Goal: Task Accomplishment & Management: Complete application form

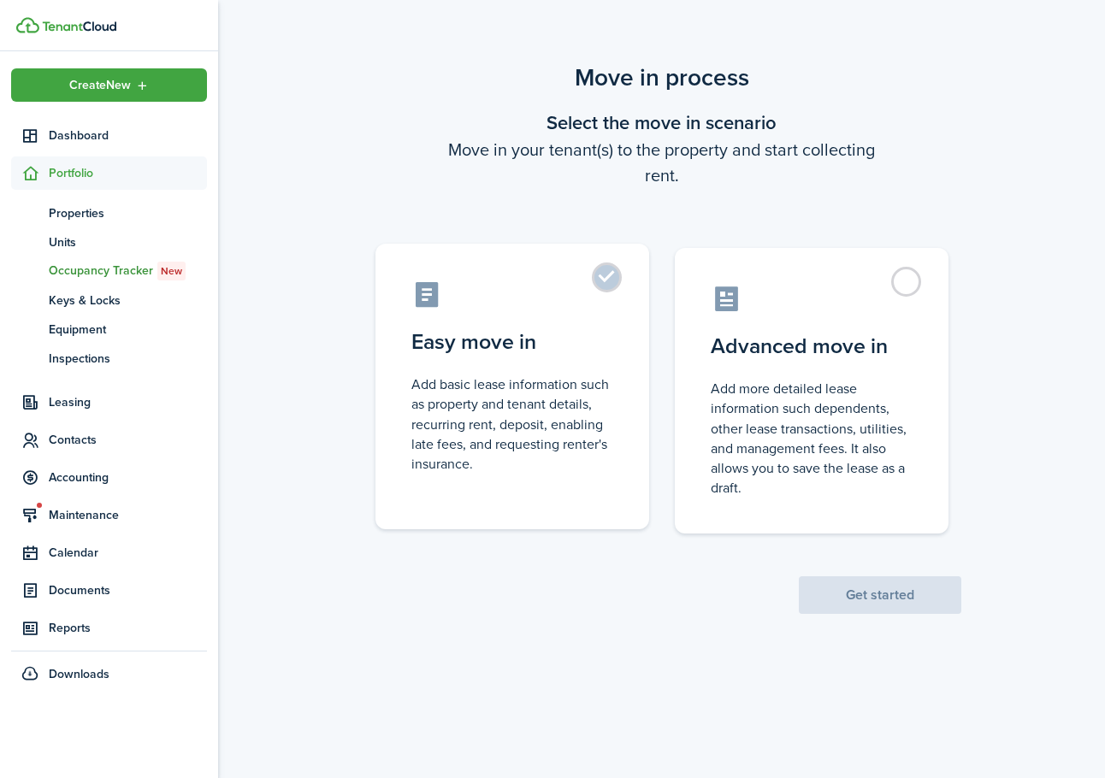
click at [597, 284] on label "Easy move in Add basic lease information such as property and tenant details, r…" at bounding box center [512, 387] width 274 height 286
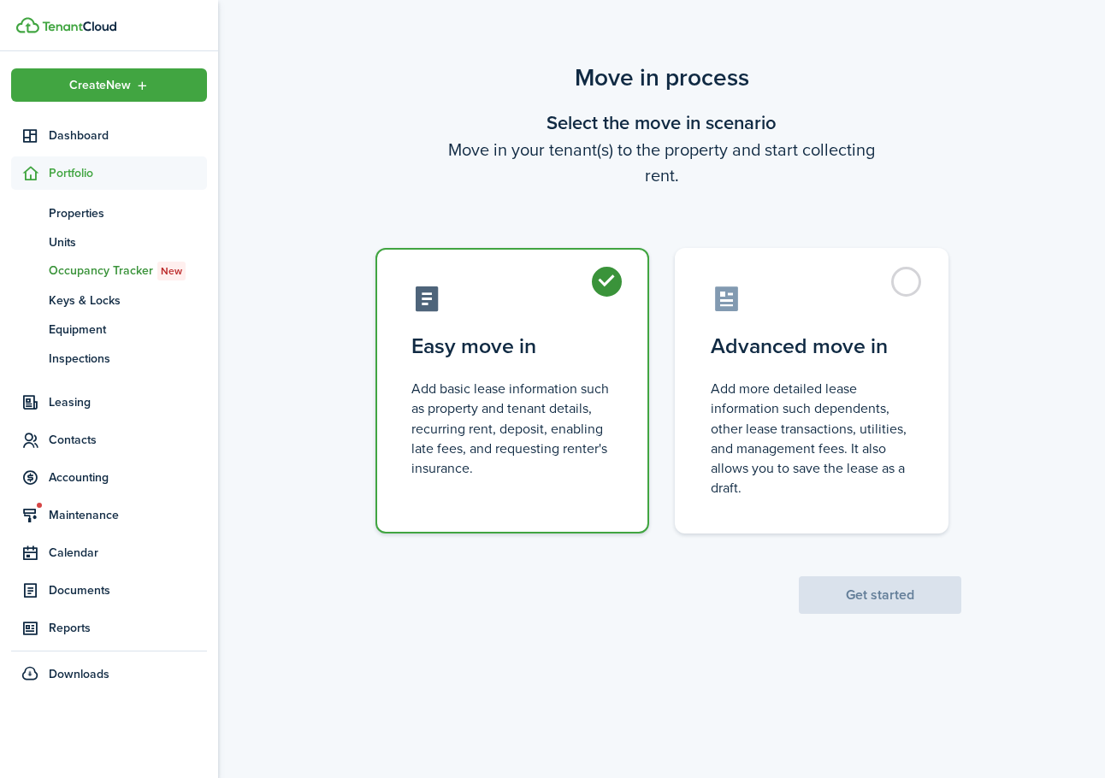
radio input "true"
click at [862, 599] on button "Get started" at bounding box center [880, 595] width 162 height 38
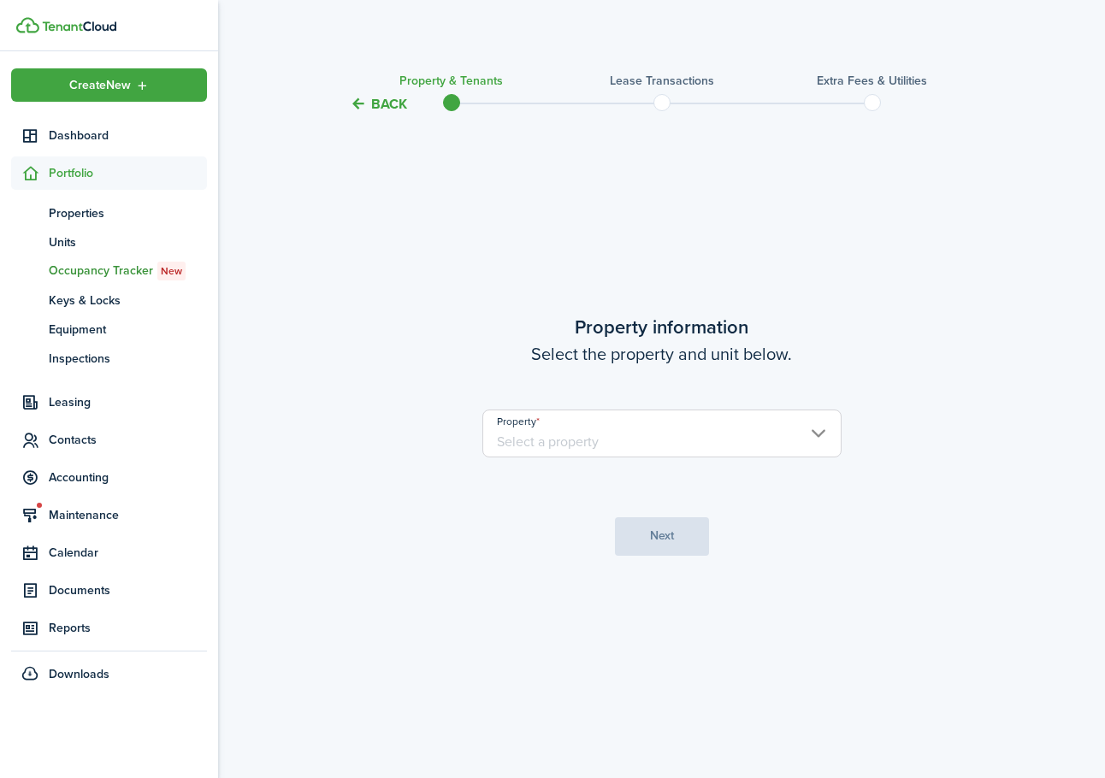
click at [668, 428] on input "Property" at bounding box center [661, 434] width 359 height 48
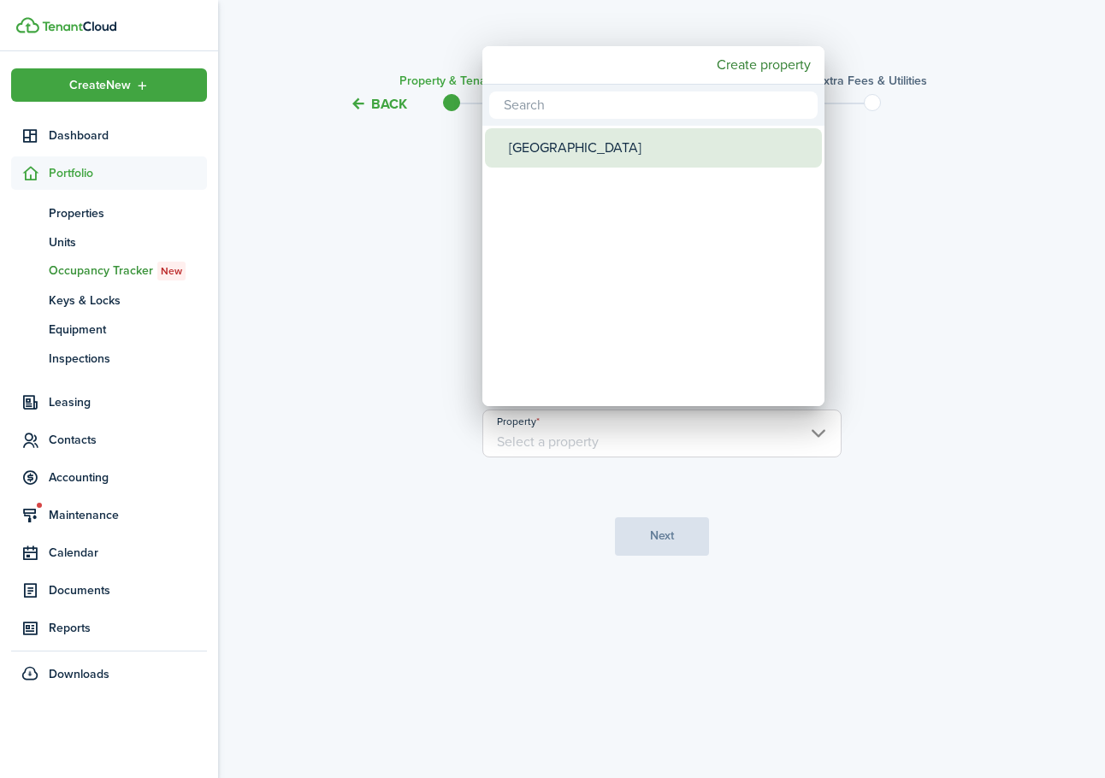
click at [590, 151] on div "[GEOGRAPHIC_DATA]" at bounding box center [660, 147] width 303 height 39
type input "[GEOGRAPHIC_DATA]"
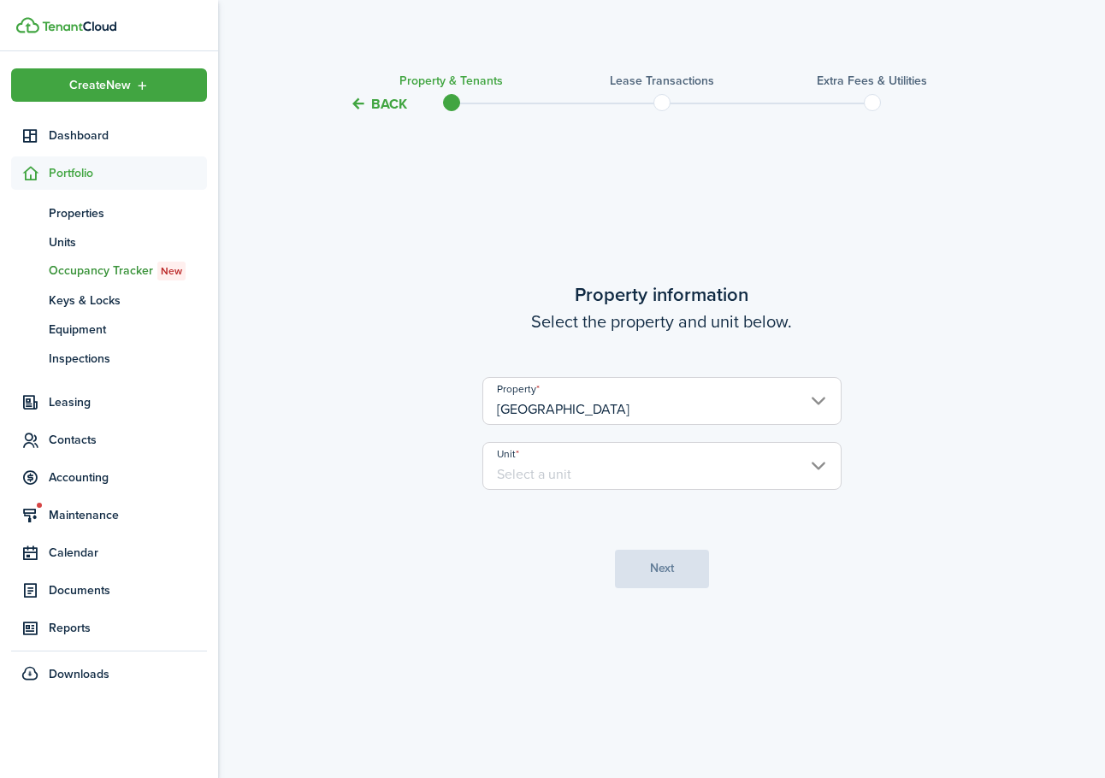
click at [684, 466] on input "Unit" at bounding box center [661, 466] width 359 height 48
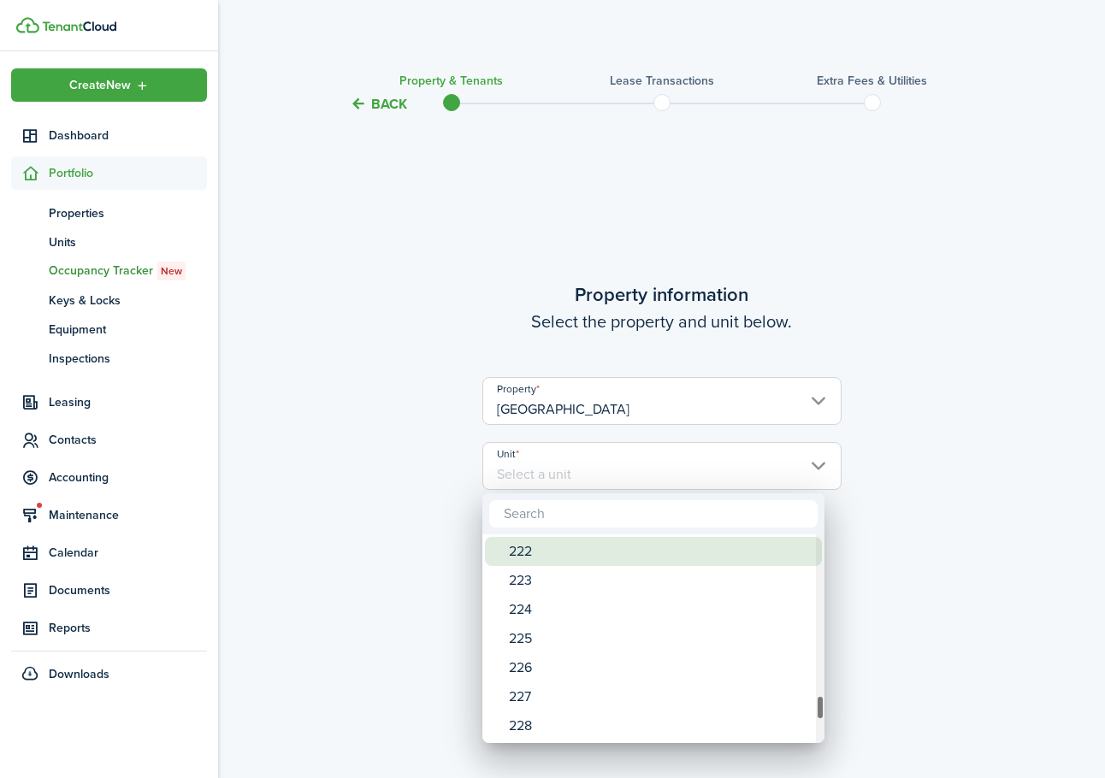
click at [690, 547] on div "222" at bounding box center [660, 551] width 303 height 29
type input "222"
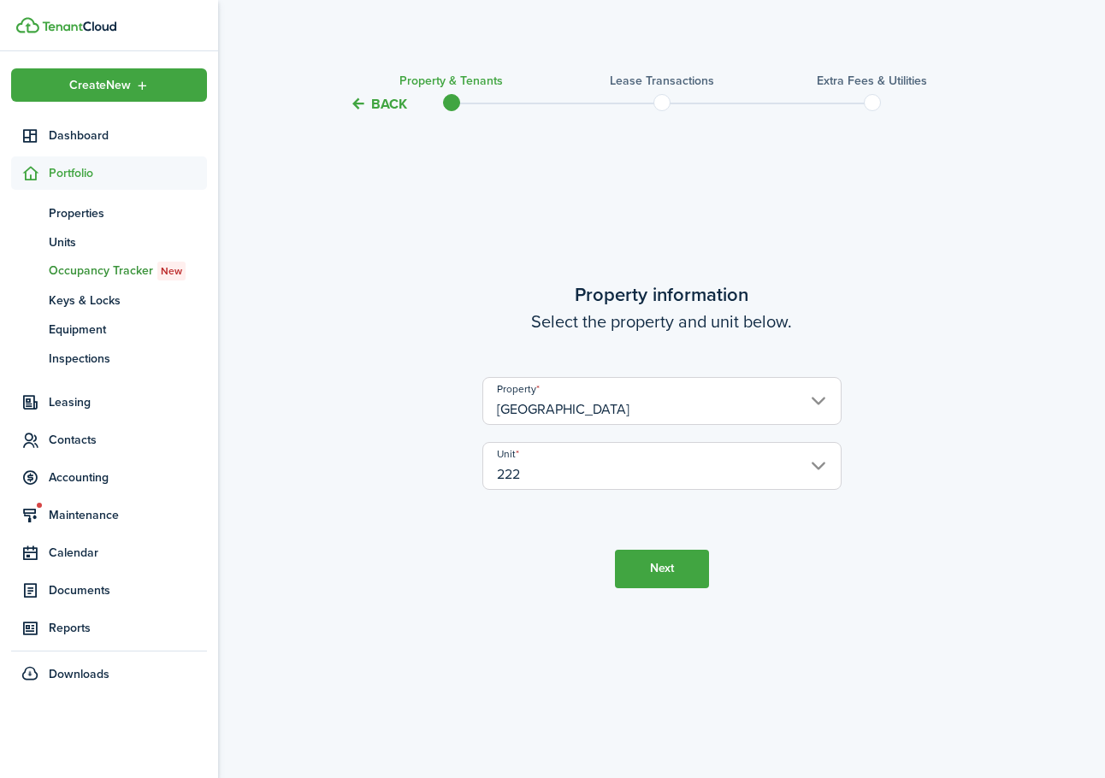
click at [674, 576] on button "Next" at bounding box center [662, 569] width 94 height 38
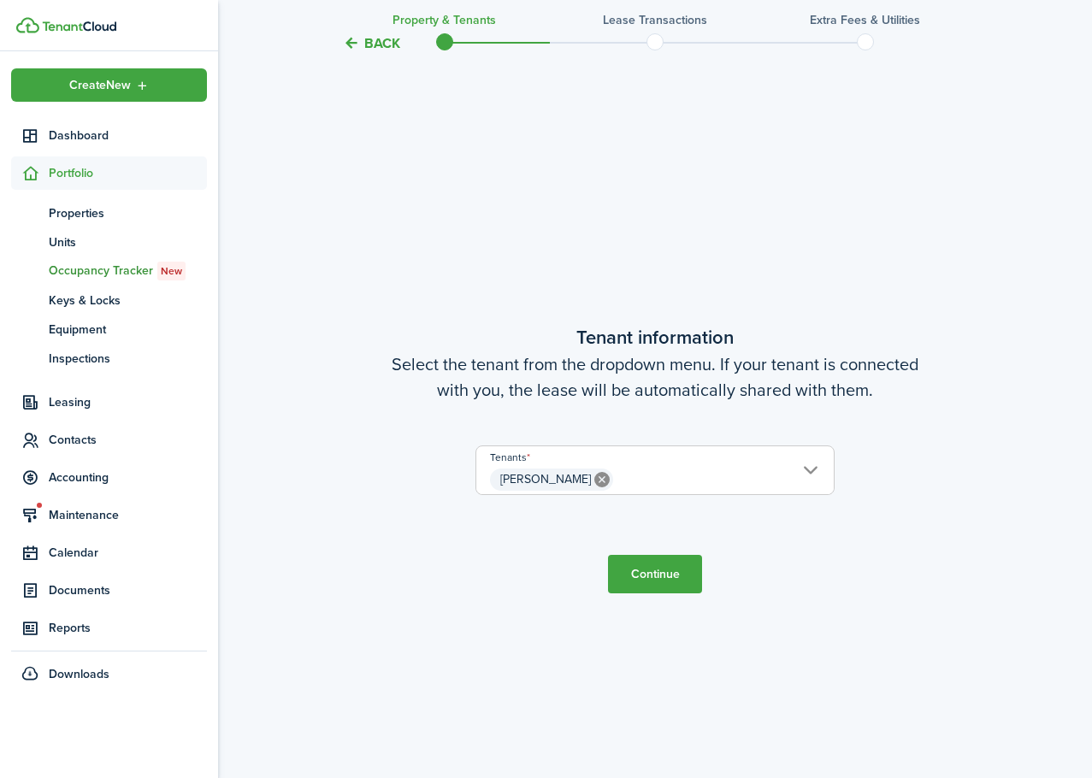
scroll to position [664, 0]
click at [742, 475] on span "[PERSON_NAME]" at bounding box center [654, 477] width 357 height 29
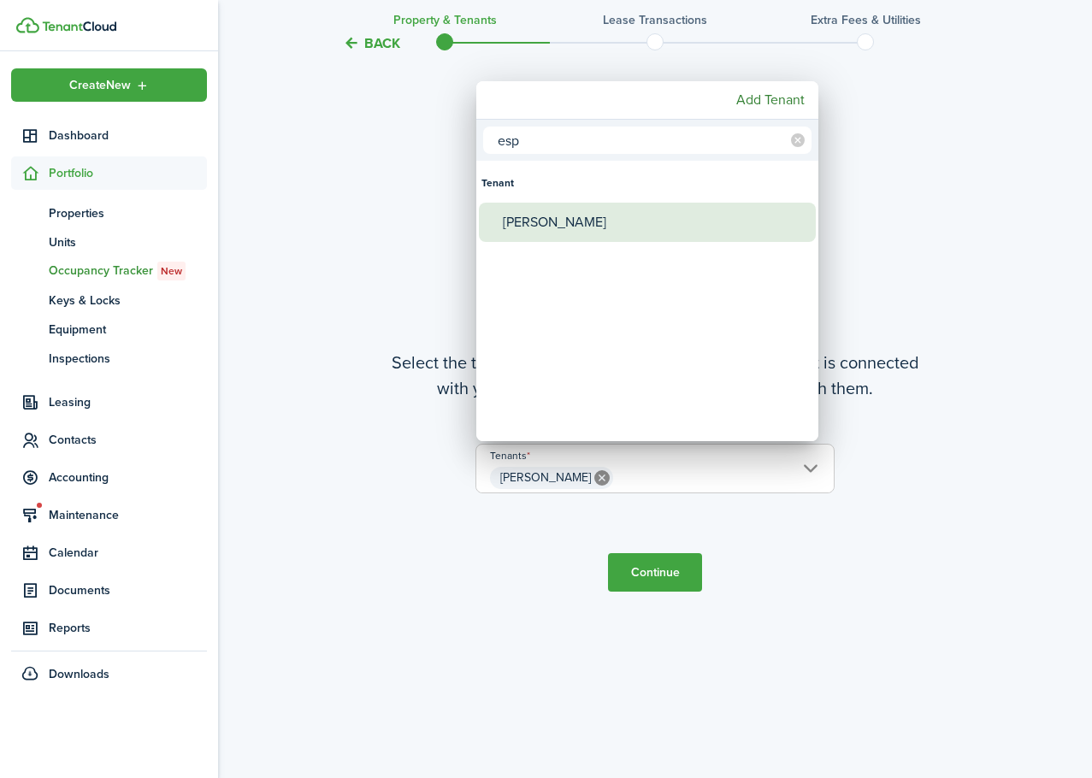
type input "esp"
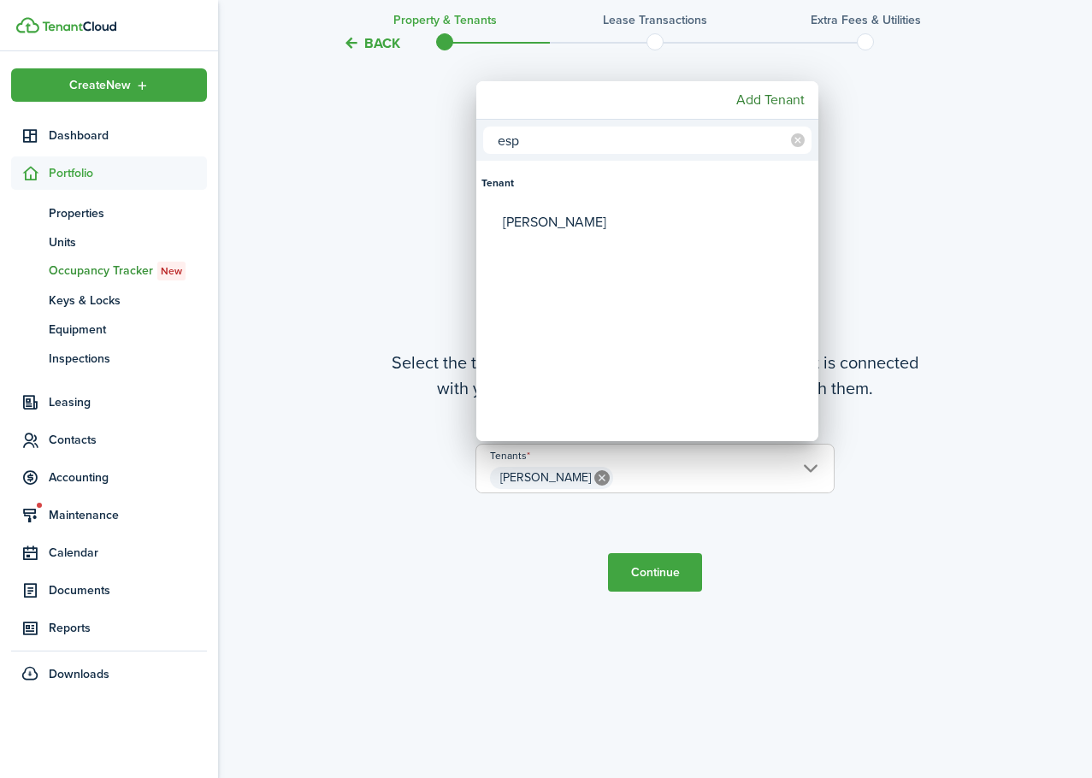
drag, startPoint x: 664, startPoint y: 247, endPoint x: 672, endPoint y: 237, distance: 12.8
click at [672, 242] on mbsc-wheel-item "Tenants" at bounding box center [647, 261] width 337 height 39
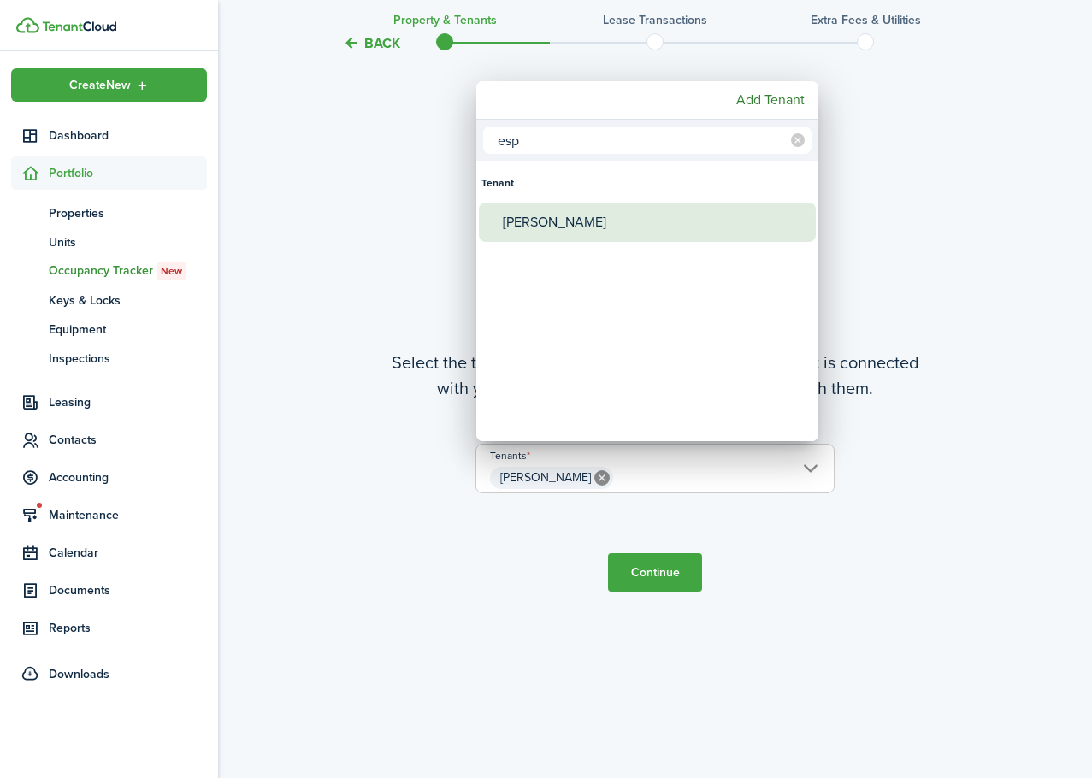
click at [673, 231] on div "[PERSON_NAME]" at bounding box center [654, 222] width 303 height 39
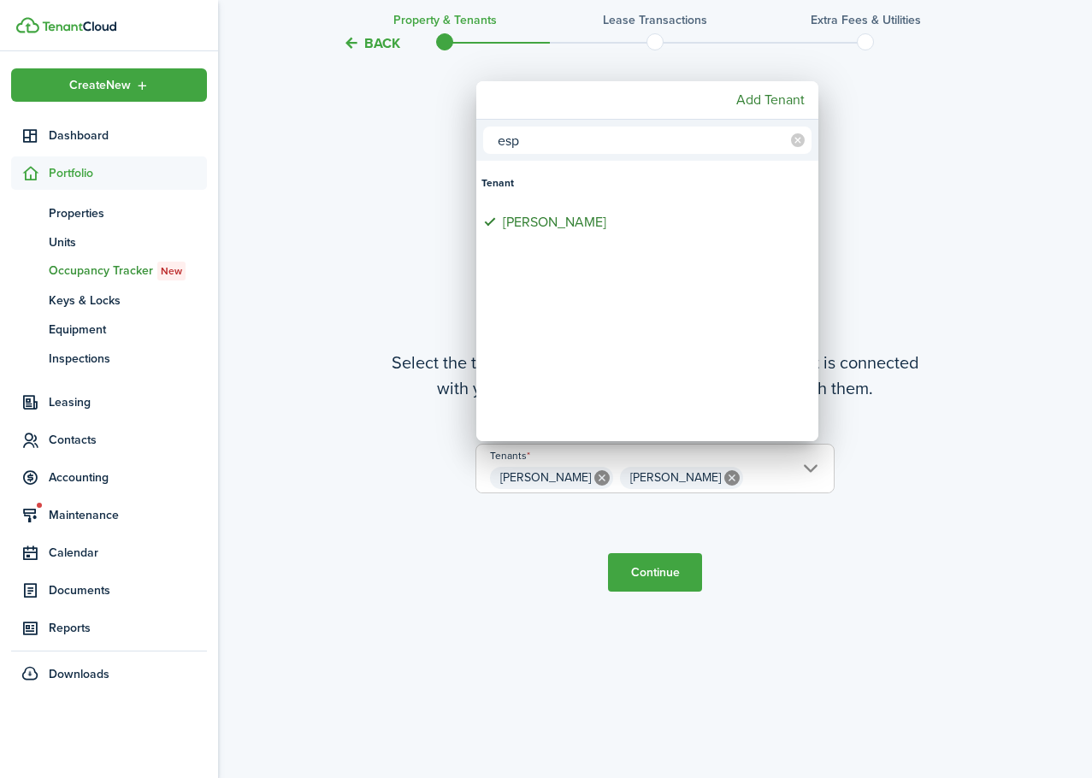
click at [874, 575] on div at bounding box center [546, 389] width 1366 height 1052
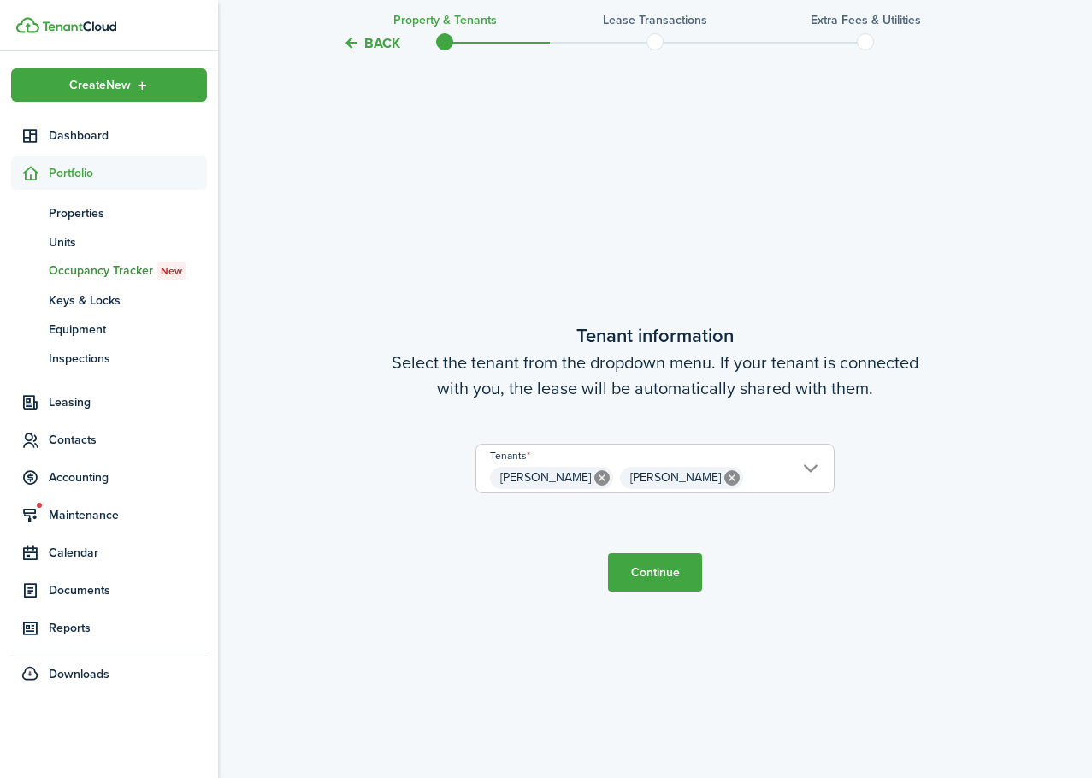
click at [740, 480] on icon at bounding box center [731, 477] width 15 height 15
type input "[PERSON_NAME]"
click at [638, 572] on button "Continue" at bounding box center [655, 572] width 94 height 38
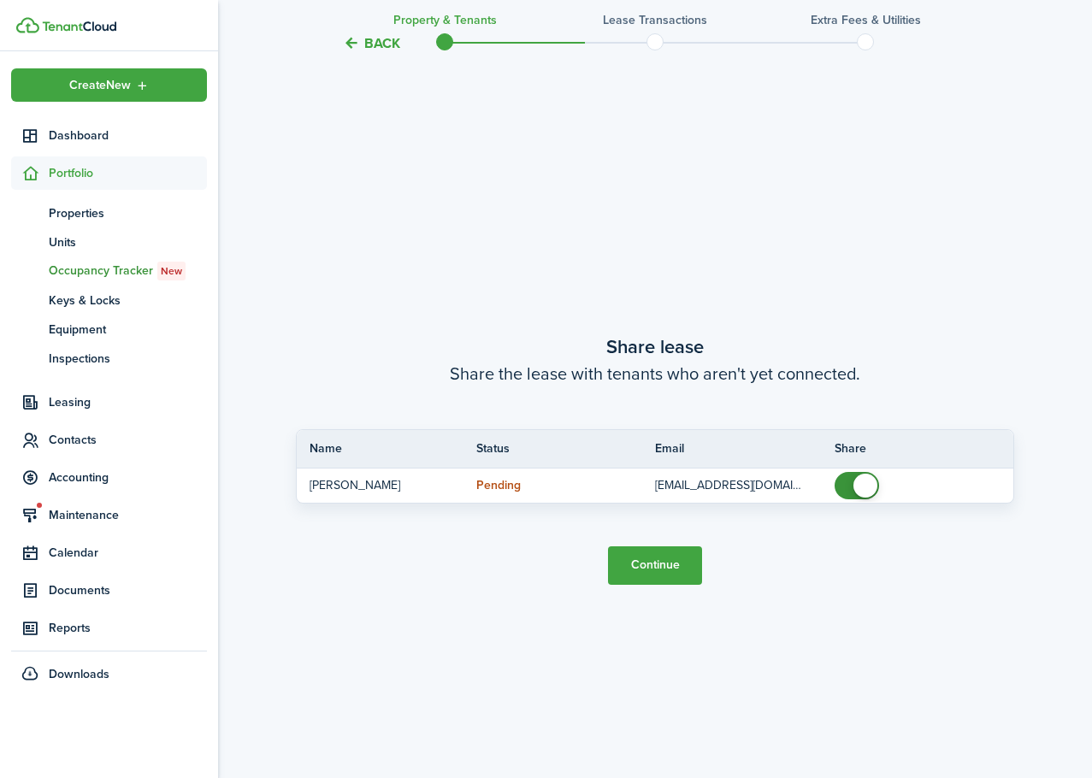
scroll to position [1442, 0]
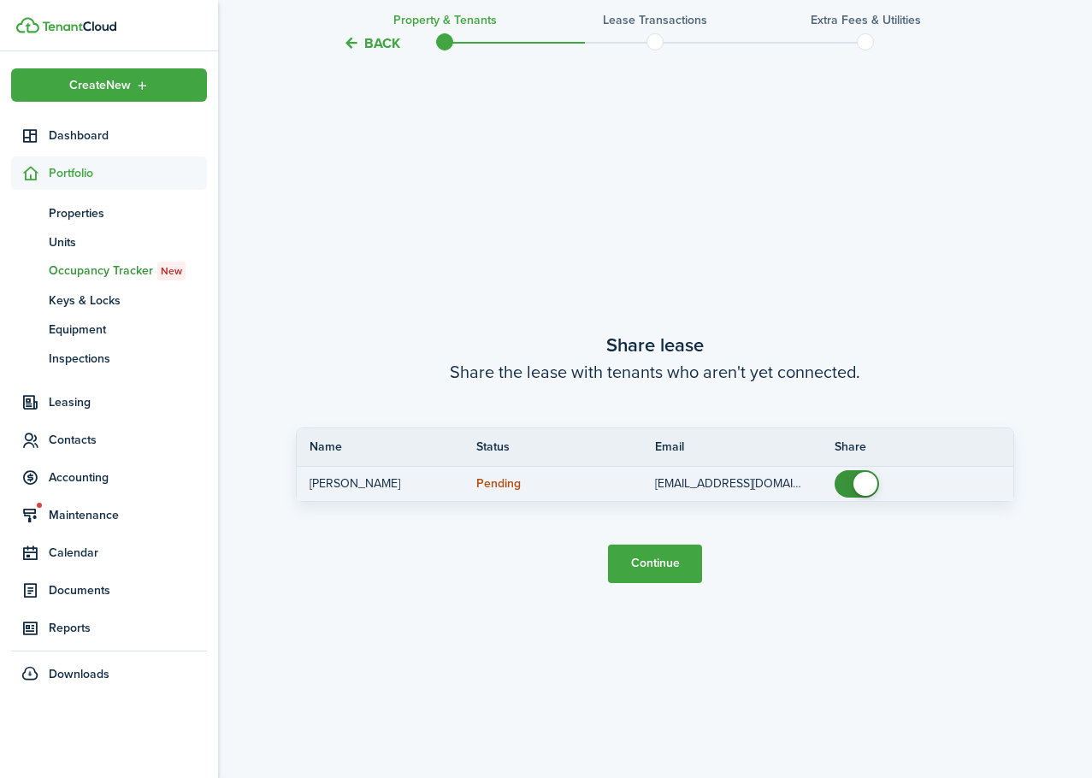
checkbox input "false"
click at [853, 489] on span at bounding box center [856, 483] width 17 height 27
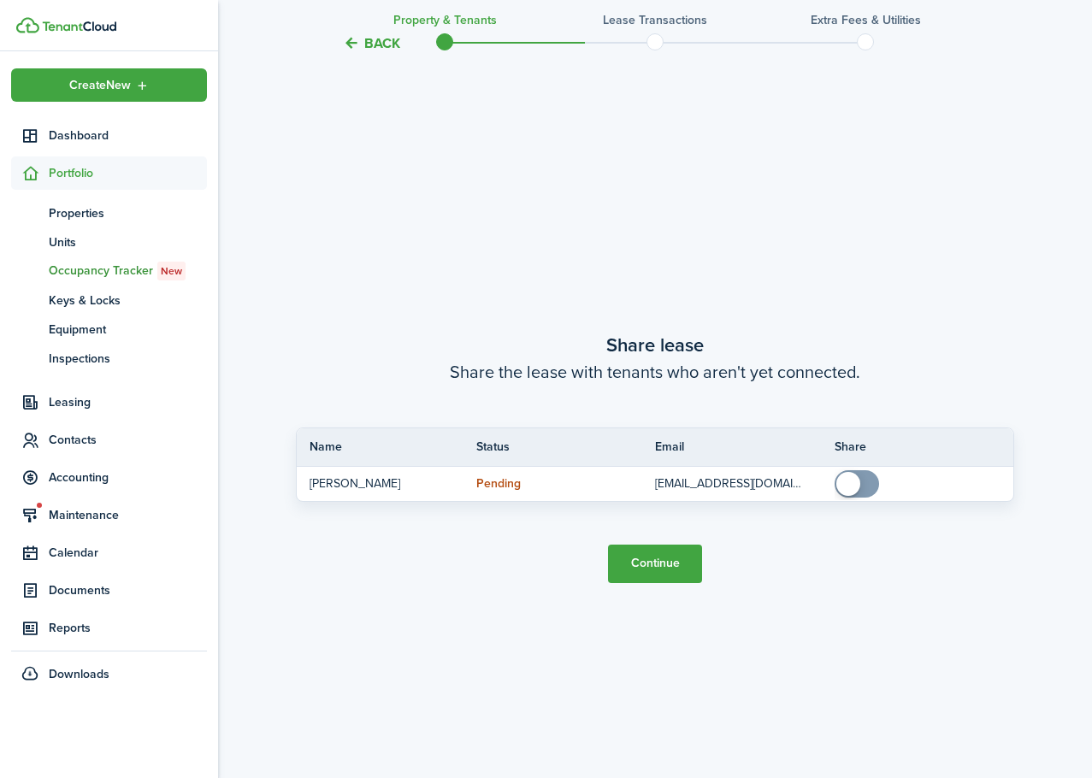
click at [662, 566] on button "Continue" at bounding box center [655, 564] width 94 height 38
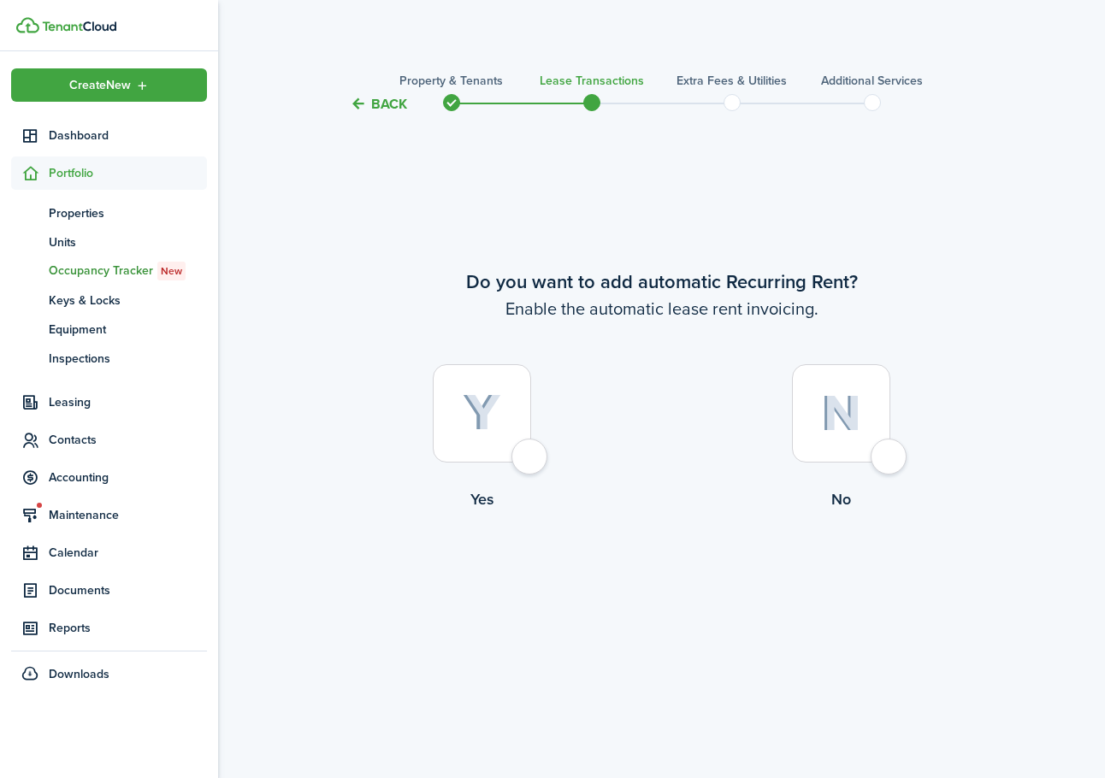
click at [882, 460] on div at bounding box center [841, 413] width 98 height 98
radio input "true"
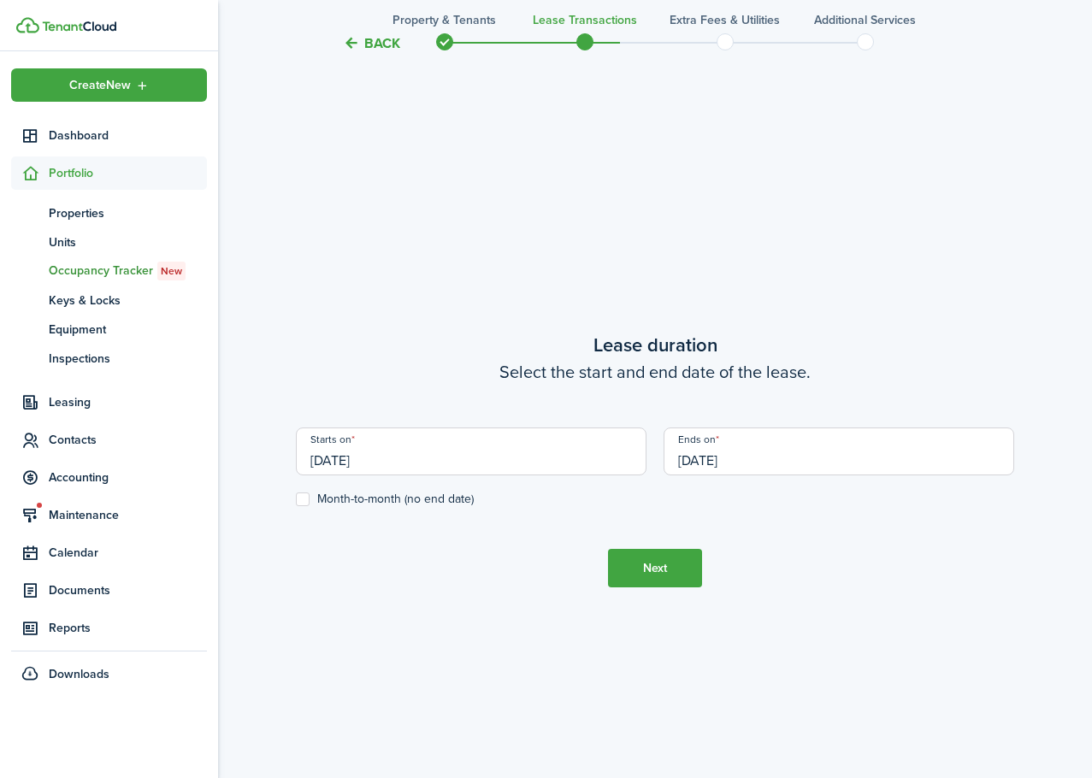
scroll to position [664, 0]
click at [360, 493] on label "Month-to-month (no end date)" at bounding box center [385, 497] width 178 height 14
click at [296, 497] on input "Month-to-month (no end date)" at bounding box center [295, 497] width 1 height 1
checkbox input "true"
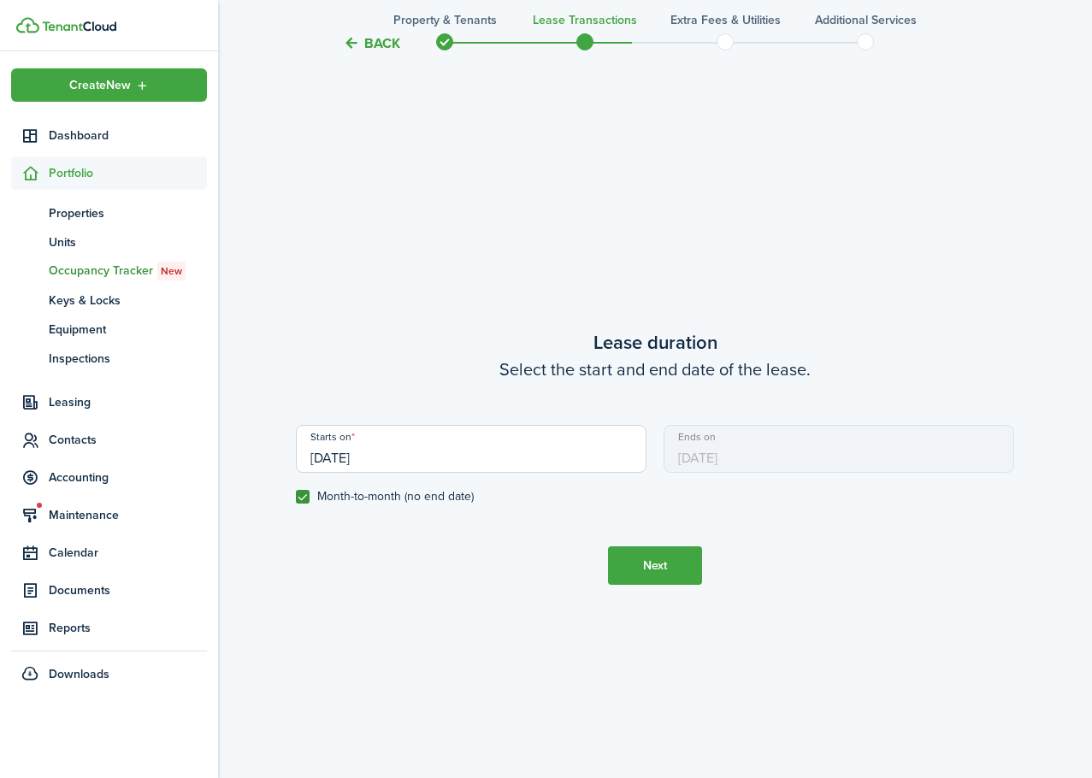
click at [336, 453] on input "[DATE]" at bounding box center [471, 449] width 351 height 48
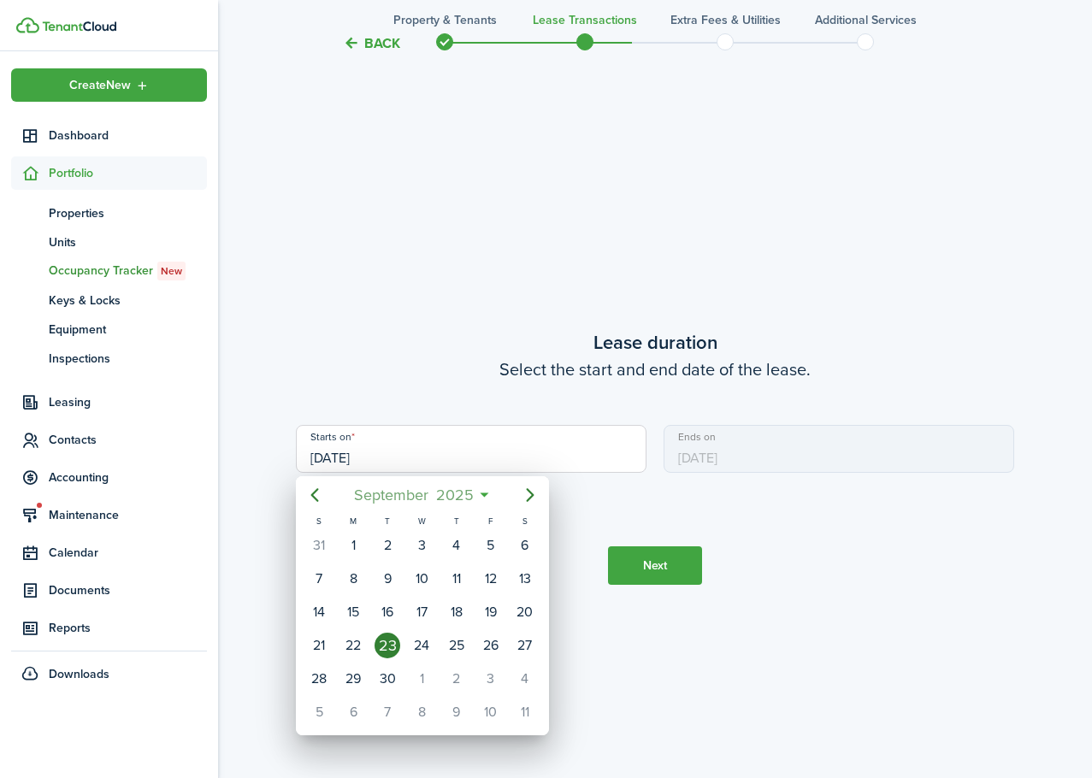
click at [382, 498] on span "September" at bounding box center [391, 495] width 82 height 31
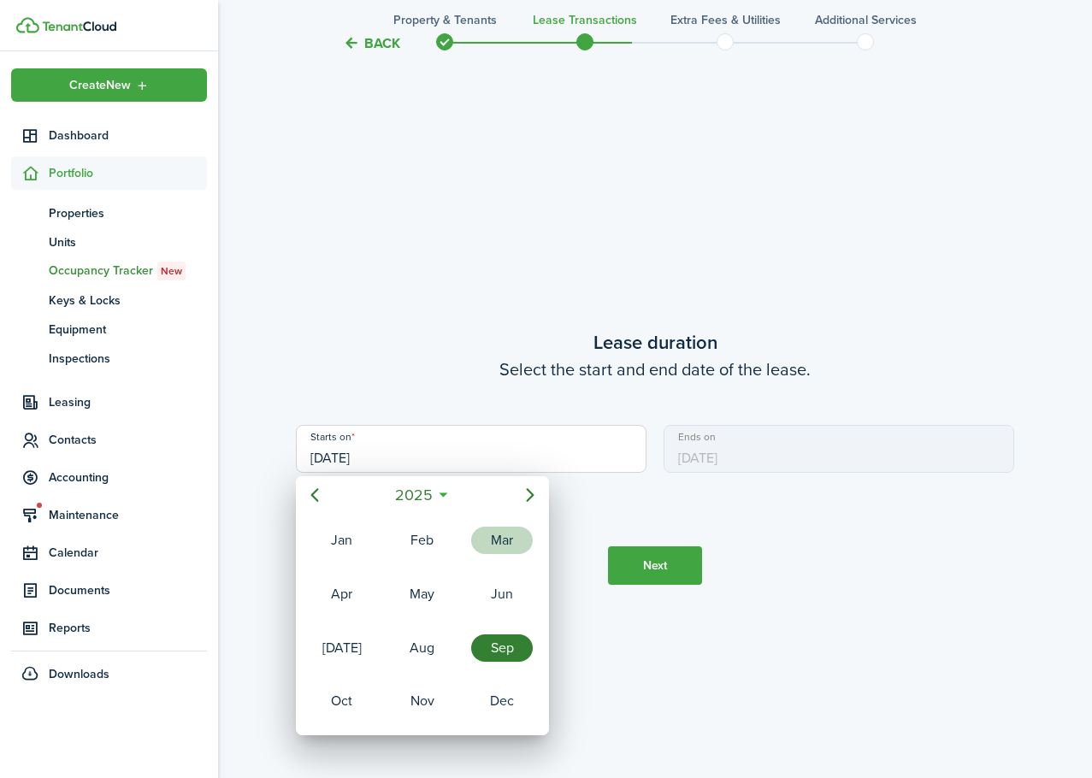
click at [499, 546] on div "Mar" at bounding box center [502, 540] width 62 height 27
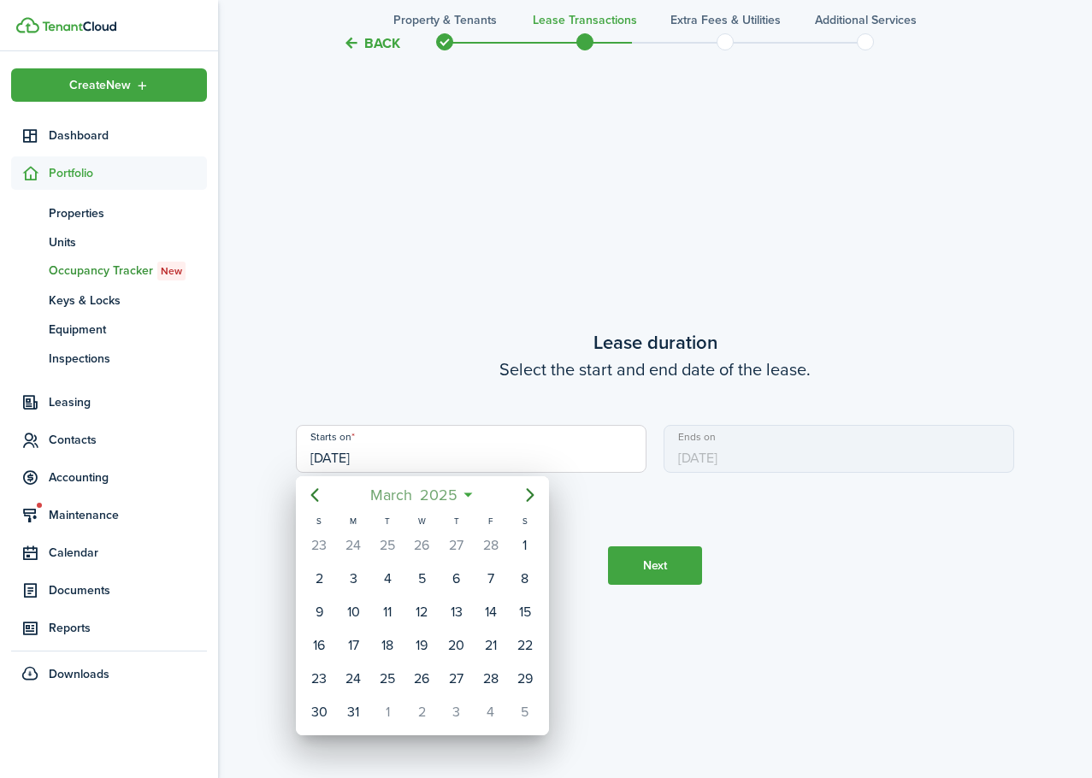
click at [454, 487] on span "2025" at bounding box center [438, 495] width 45 height 31
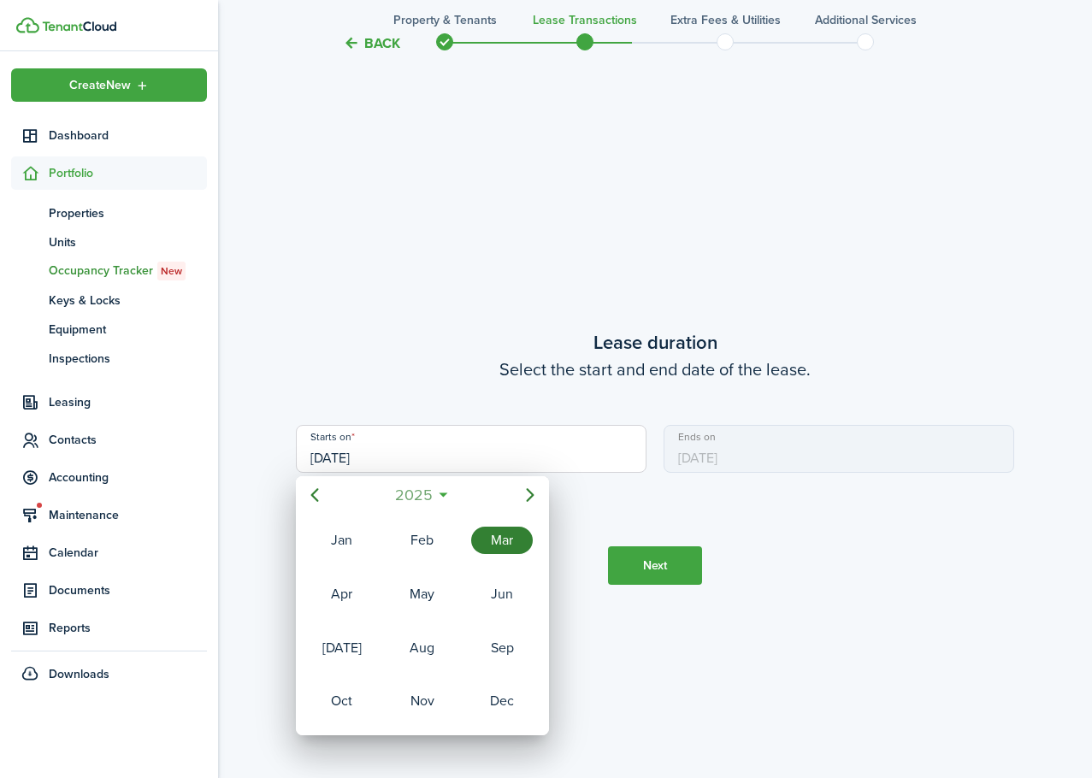
click at [439, 496] on mbsc-button "2025" at bounding box center [413, 495] width 59 height 31
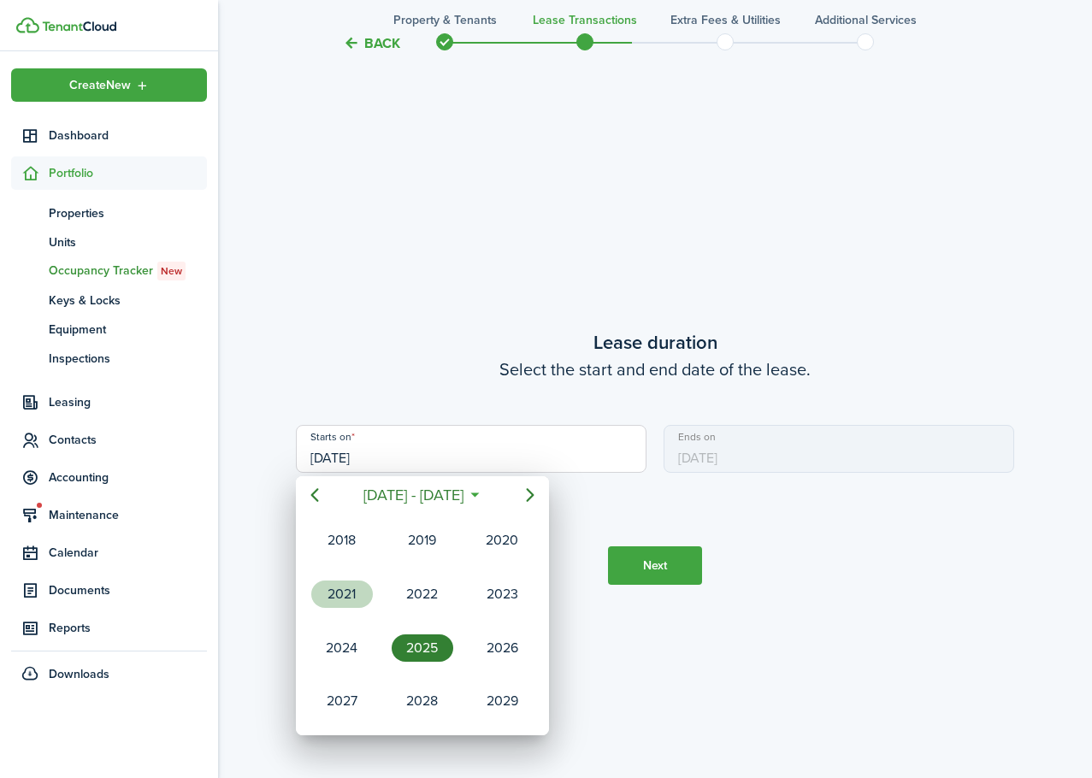
click at [341, 599] on div "2021" at bounding box center [342, 594] width 62 height 27
click at [490, 541] on div "Mar" at bounding box center [502, 540] width 62 height 27
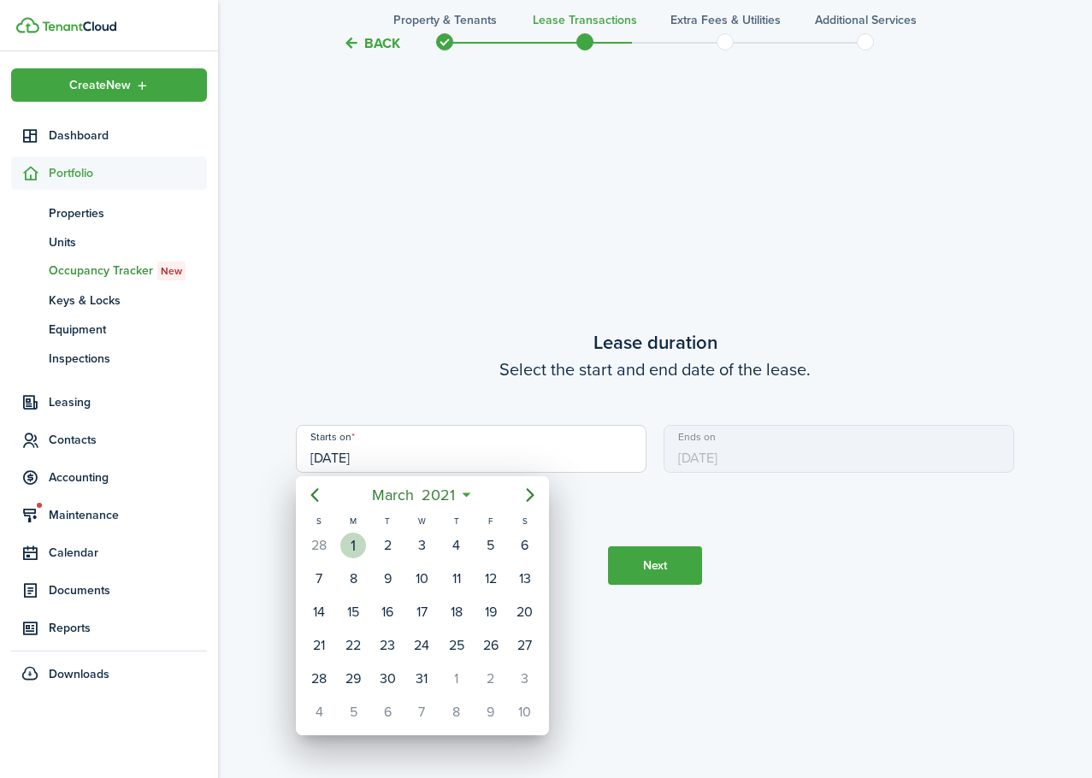
click at [344, 541] on div "1" at bounding box center [353, 546] width 26 height 26
type input "[DATE]"
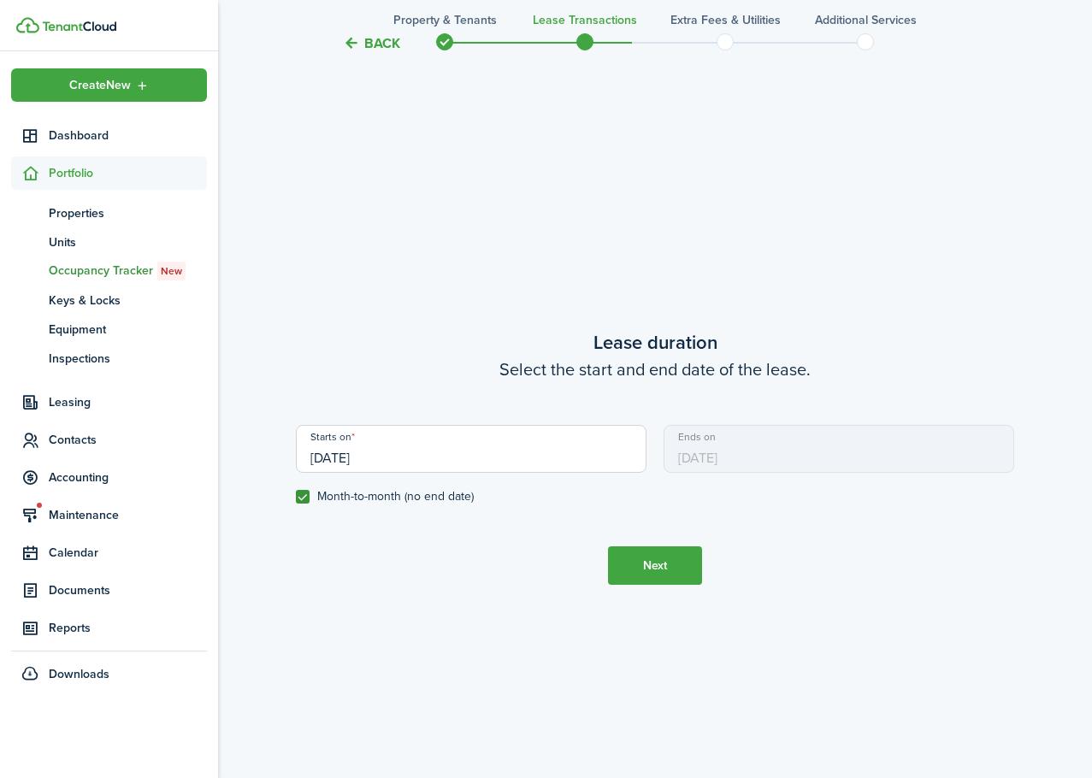
click at [642, 567] on button "Next" at bounding box center [655, 565] width 94 height 38
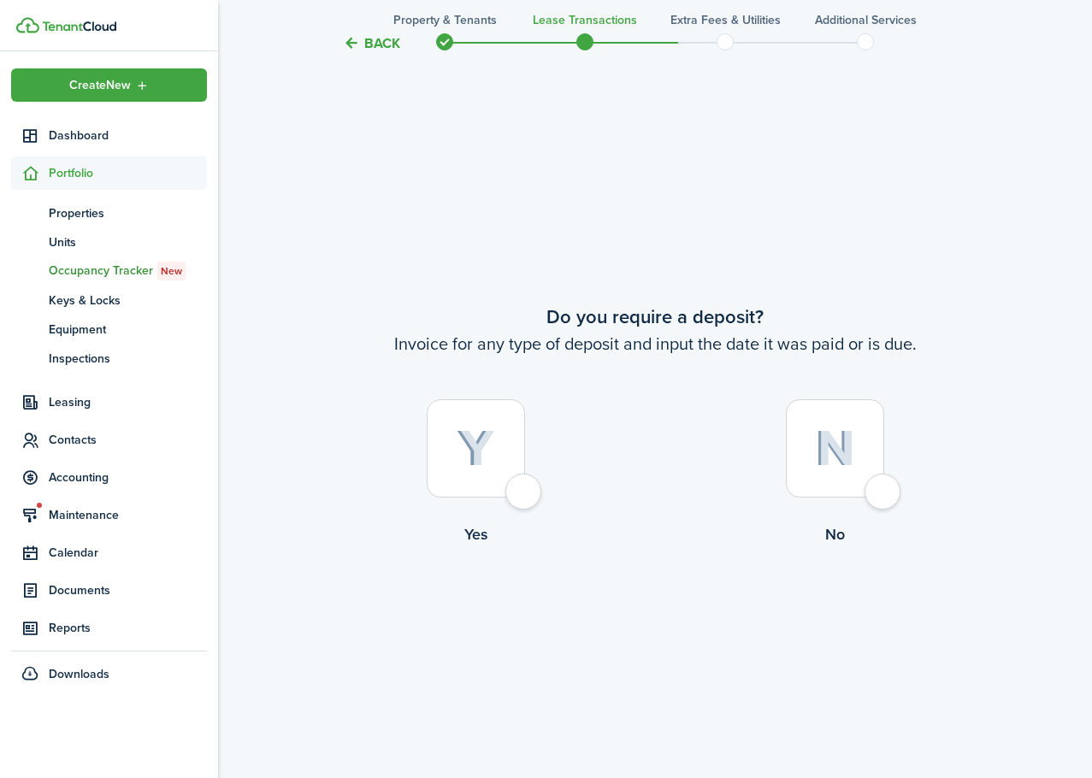
scroll to position [1442, 0]
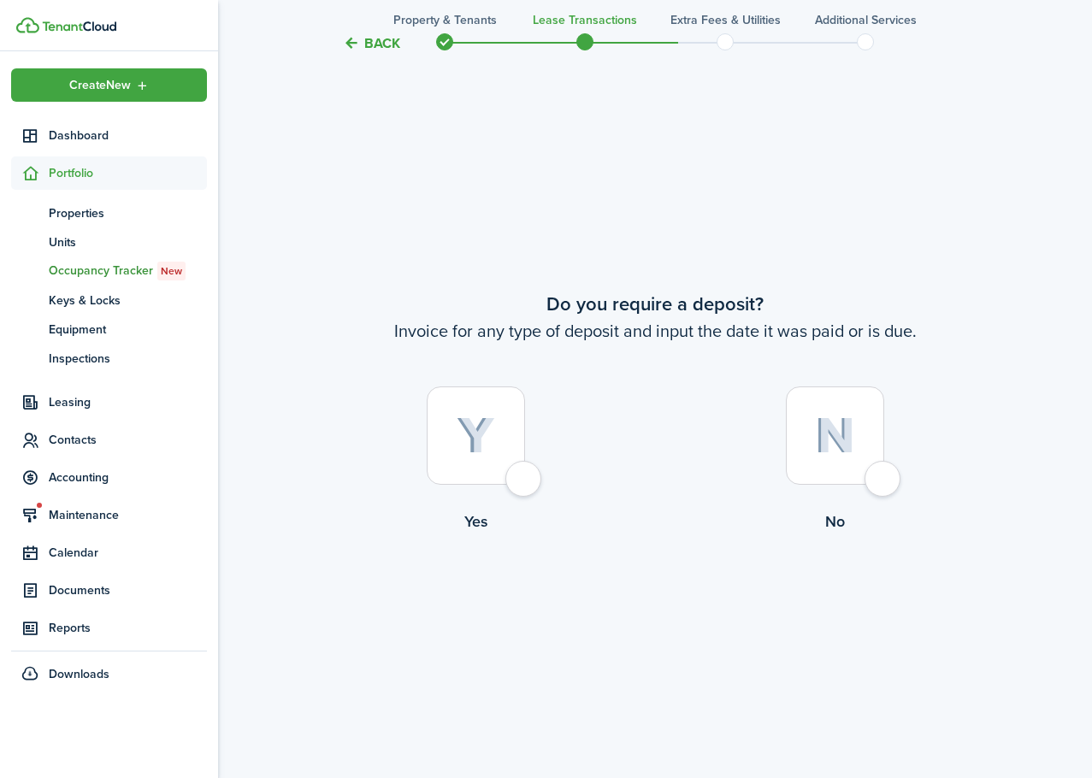
click at [884, 484] on div at bounding box center [835, 435] width 98 height 98
radio input "true"
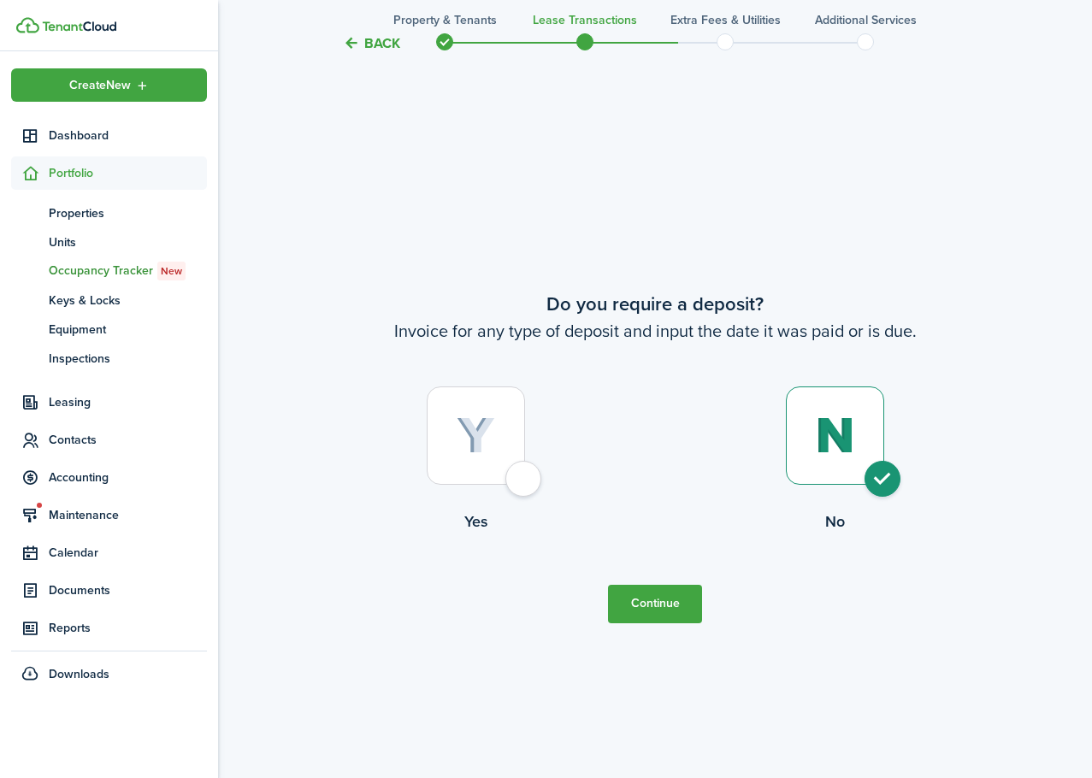
click at [670, 609] on button "Continue" at bounding box center [655, 604] width 94 height 38
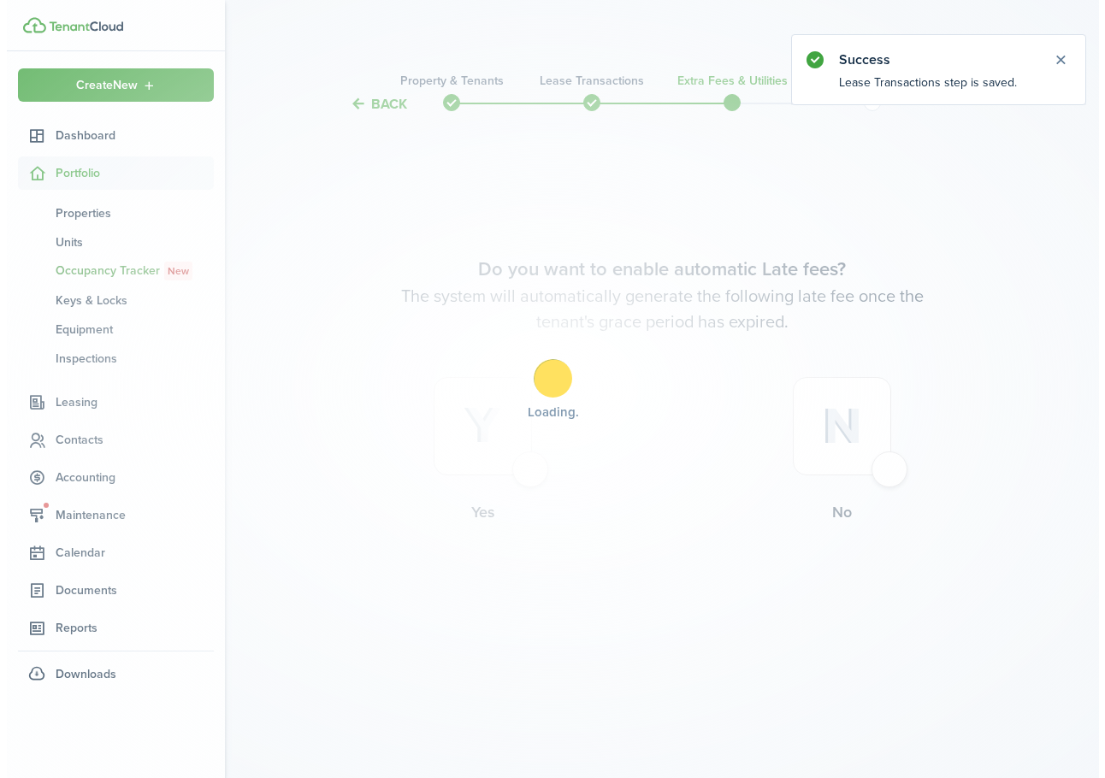
scroll to position [0, 0]
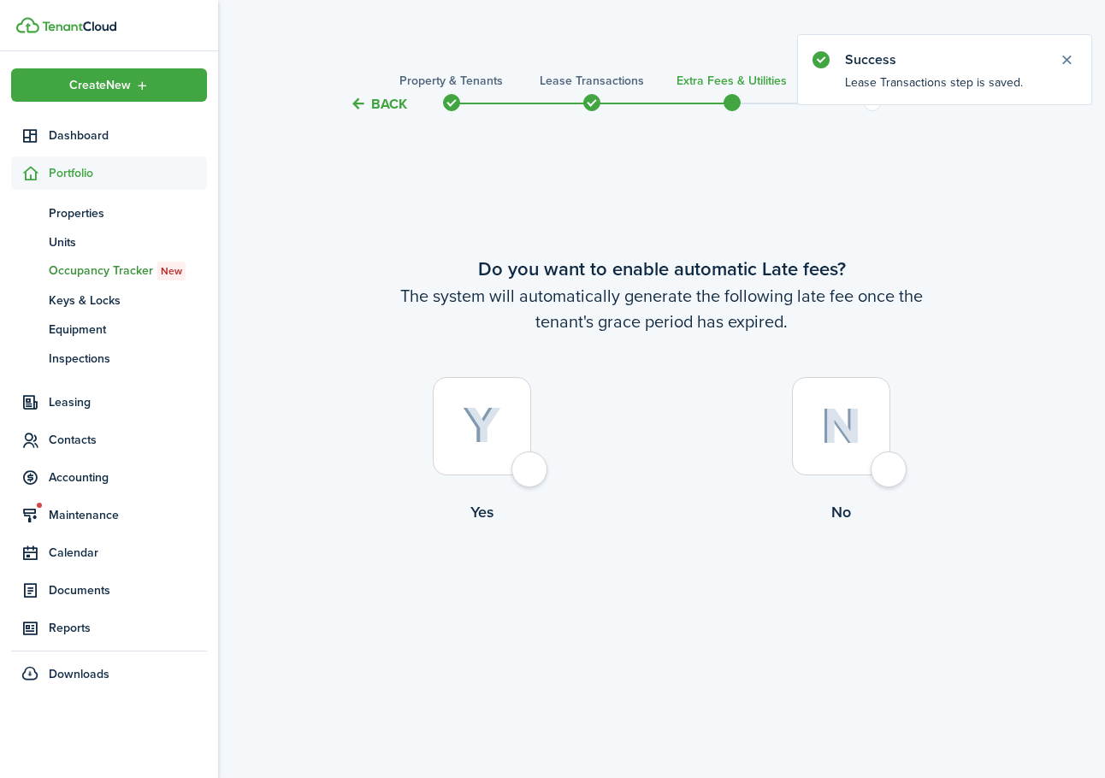
click at [882, 475] on div at bounding box center [841, 426] width 98 height 98
radio input "true"
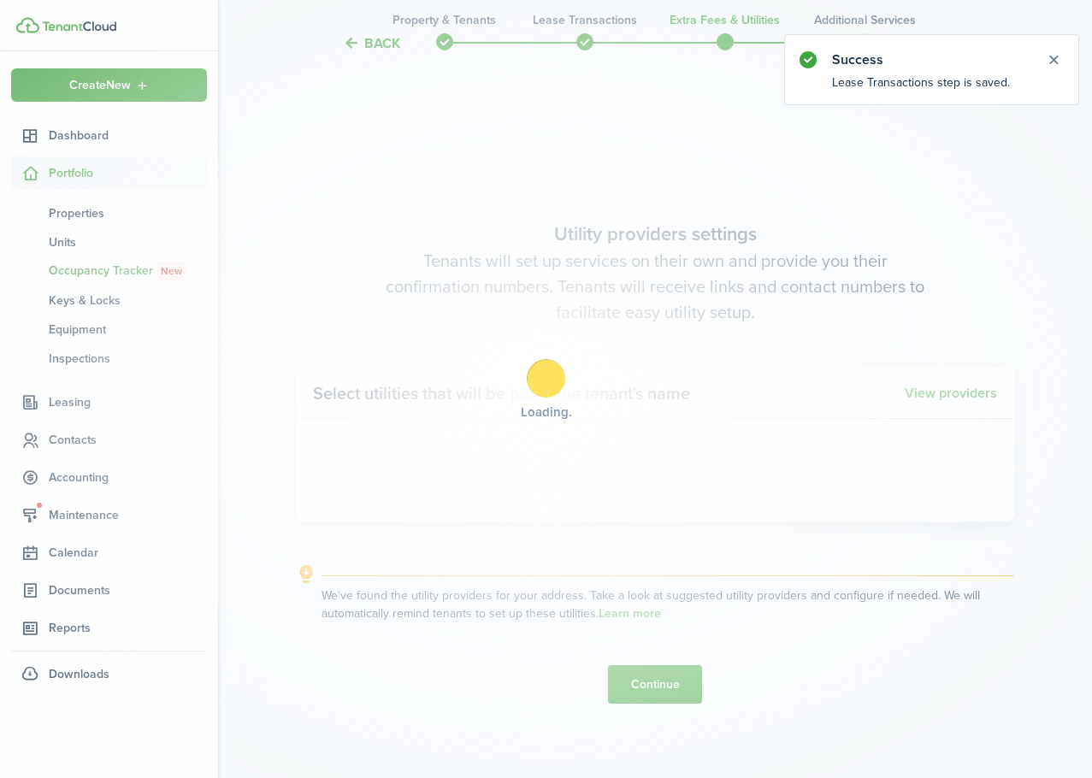
scroll to position [664, 0]
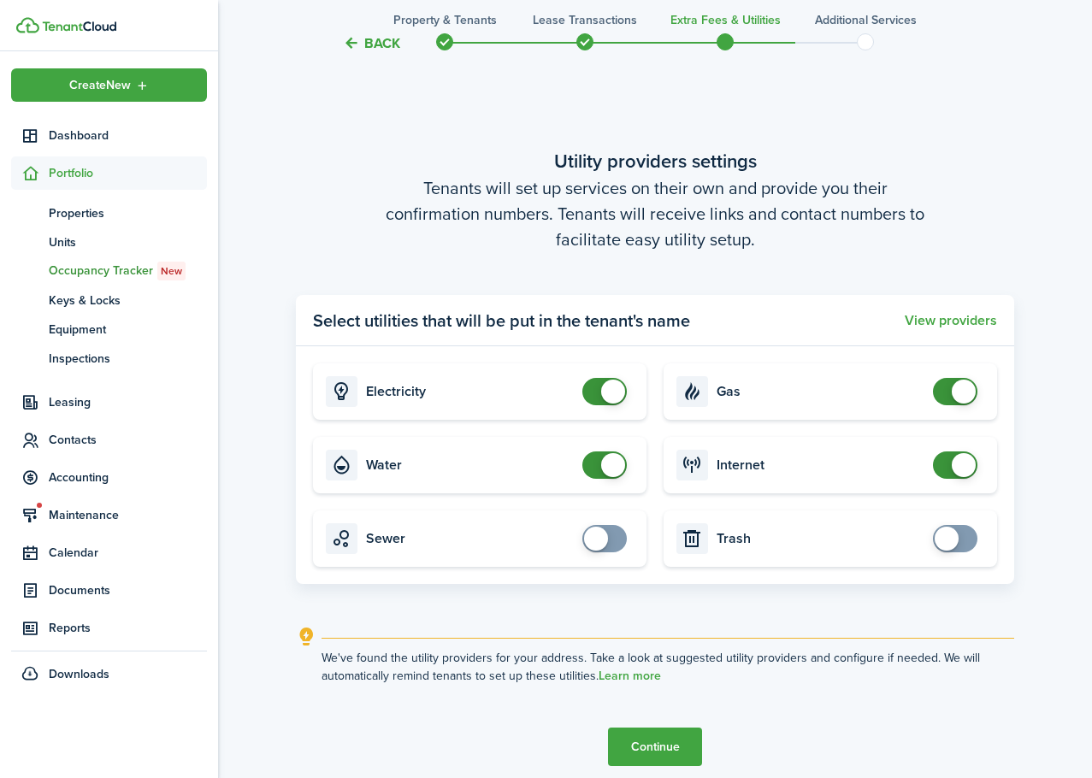
checkbox input "false"
click at [608, 463] on span at bounding box center [613, 465] width 24 height 24
click at [662, 743] on button "Continue" at bounding box center [655, 747] width 94 height 38
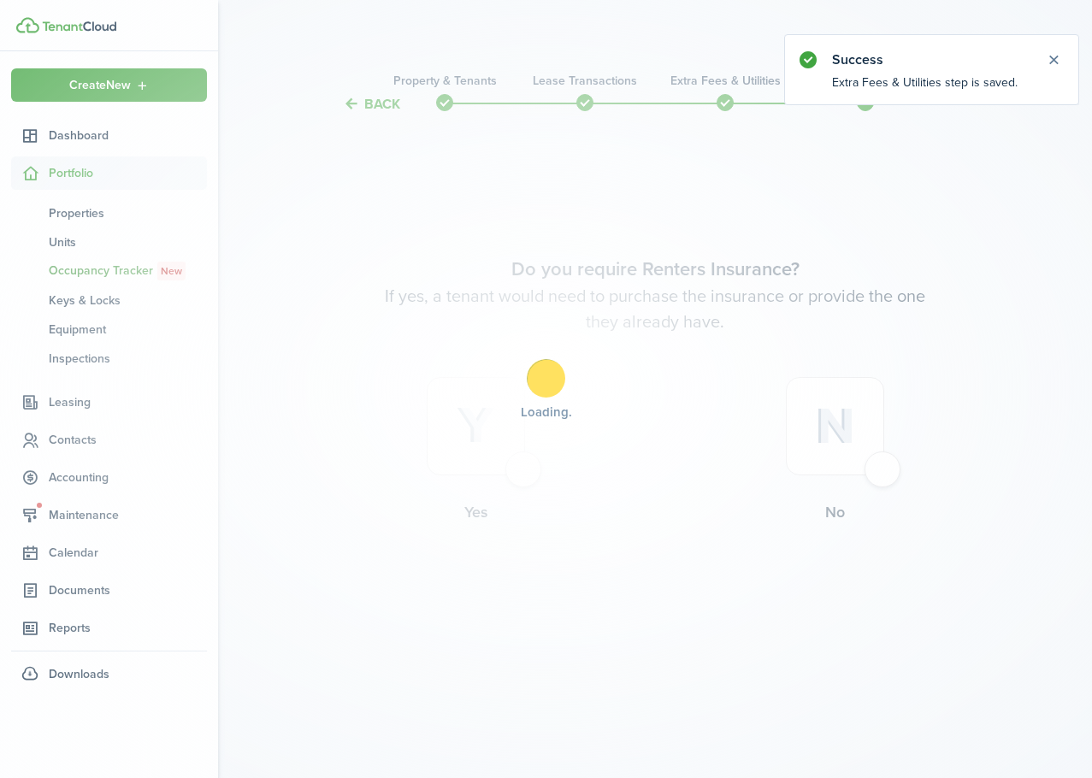
scroll to position [0, 0]
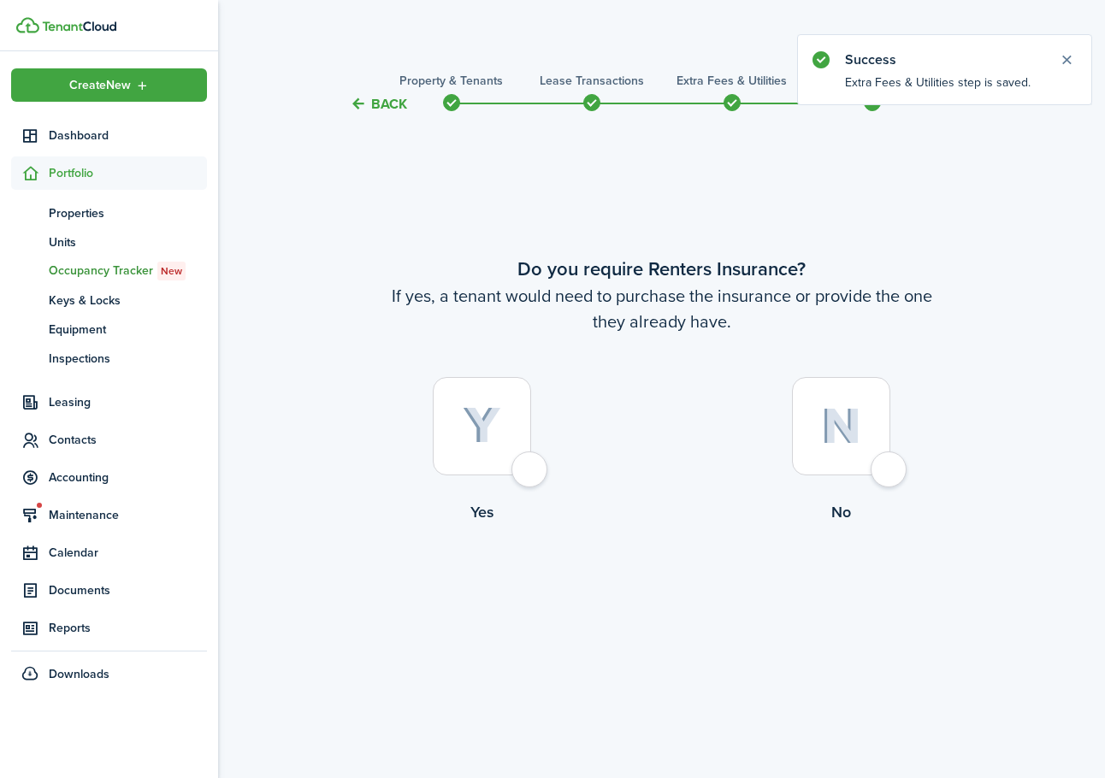
click at [890, 475] on div at bounding box center [841, 426] width 98 height 98
radio input "true"
click at [692, 605] on button "Complete move in" at bounding box center [662, 594] width 126 height 38
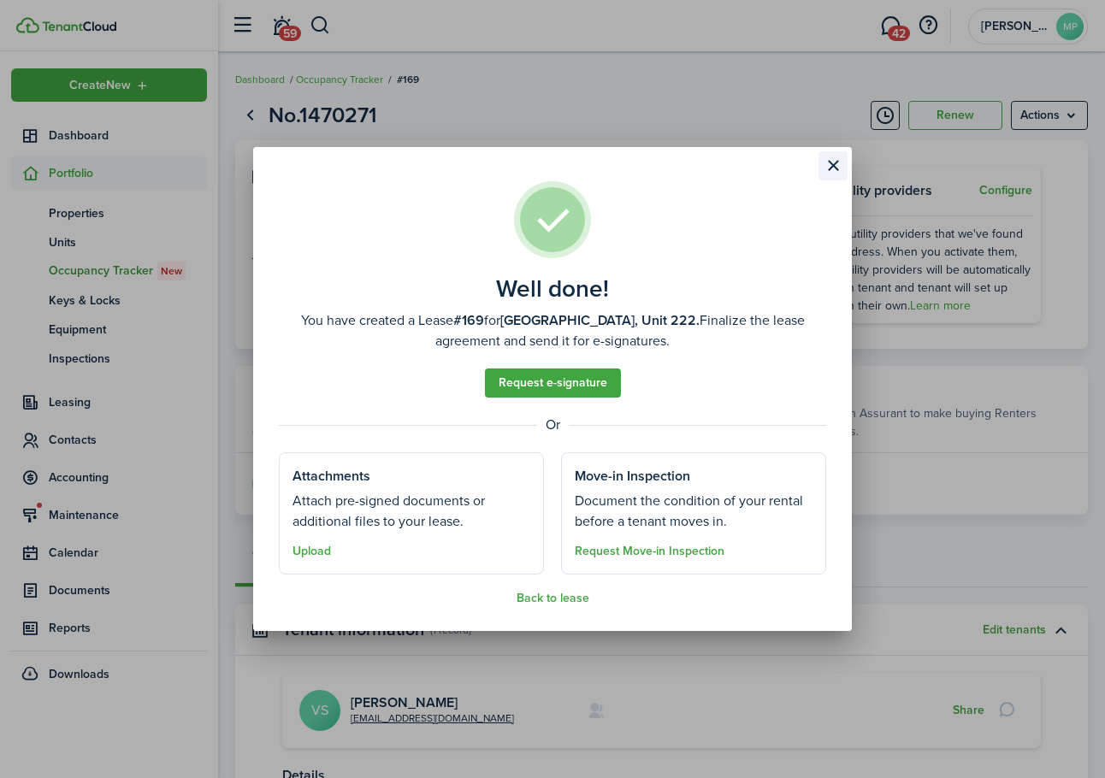
click at [834, 168] on button "Close modal" at bounding box center [832, 165] width 29 height 29
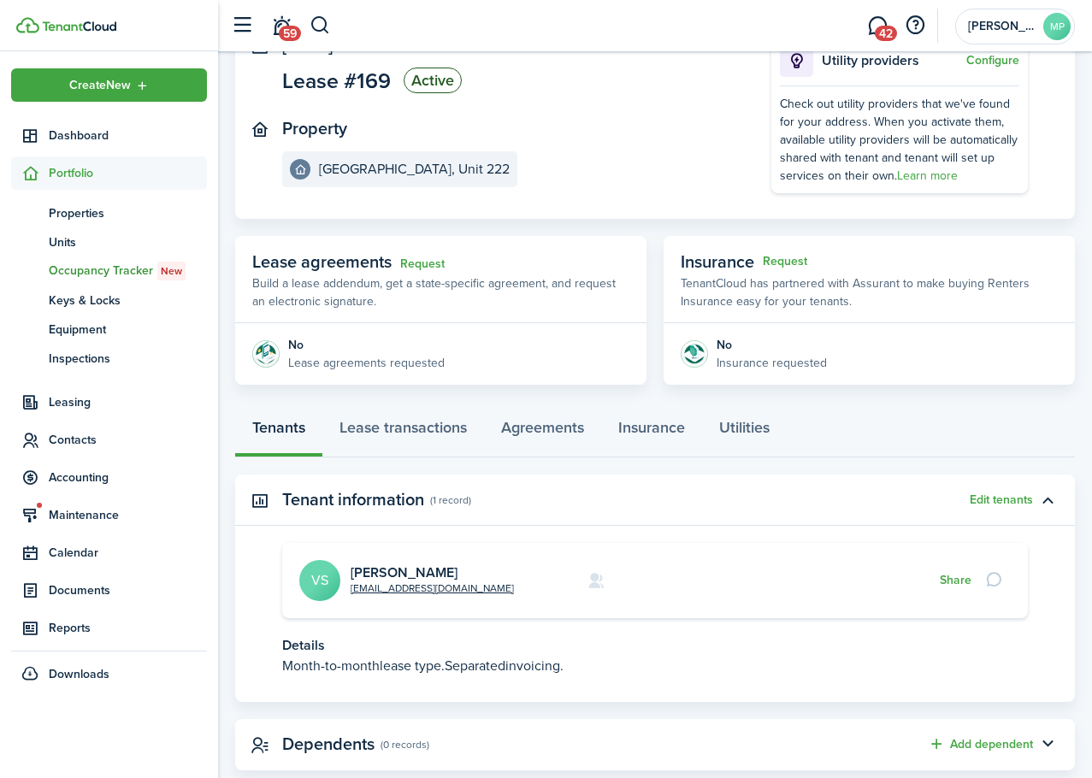
scroll to position [169, 0]
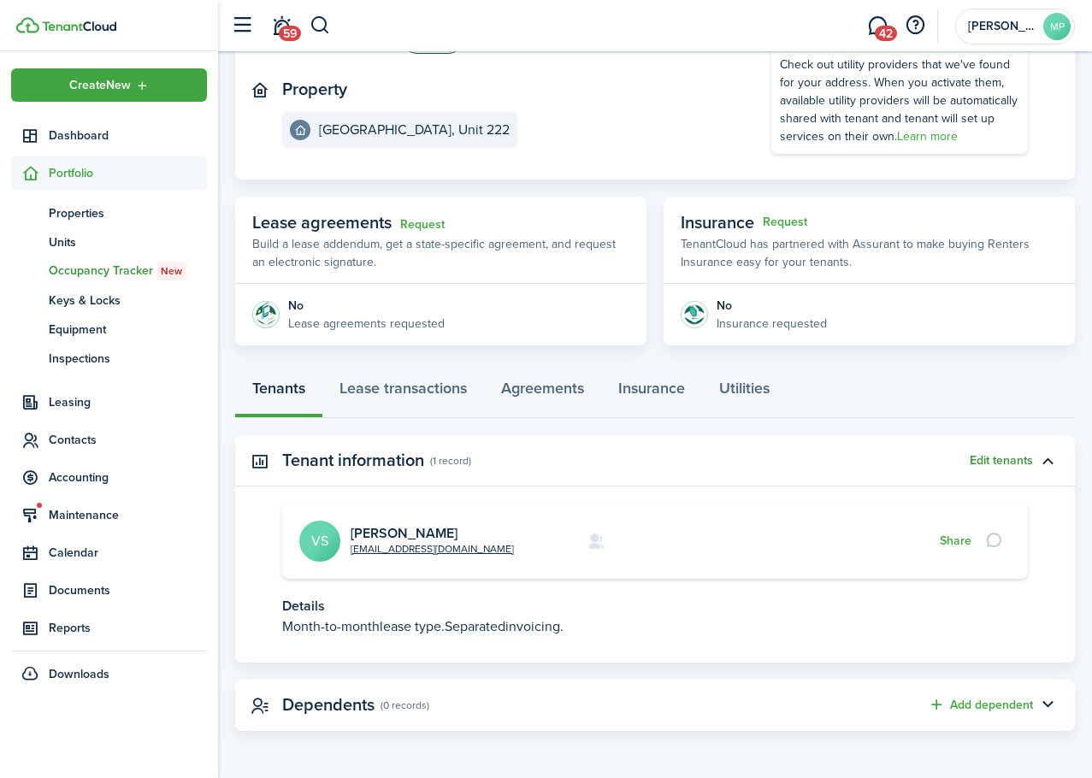
click at [1010, 461] on button "Edit tenants" at bounding box center [1001, 461] width 63 height 14
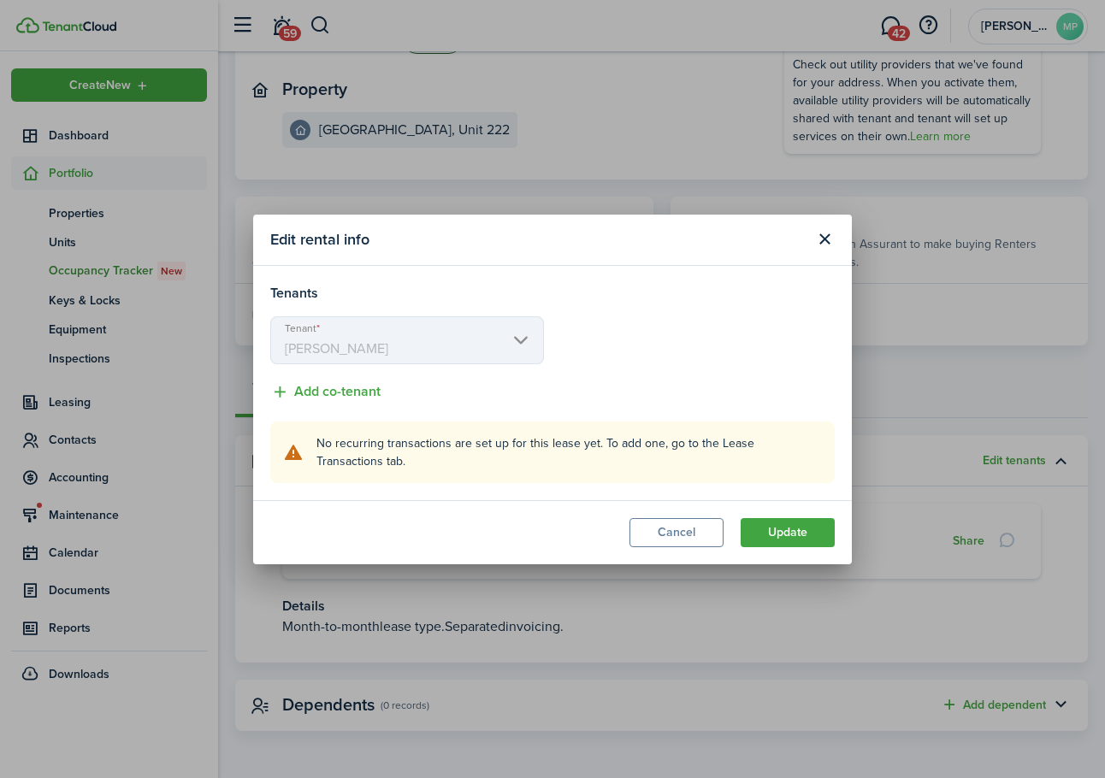
click at [534, 345] on mbsc-scroller "Tenant [PERSON_NAME]" at bounding box center [407, 340] width 274 height 48
click at [316, 389] on button "Add co-tenant" at bounding box center [325, 391] width 110 height 21
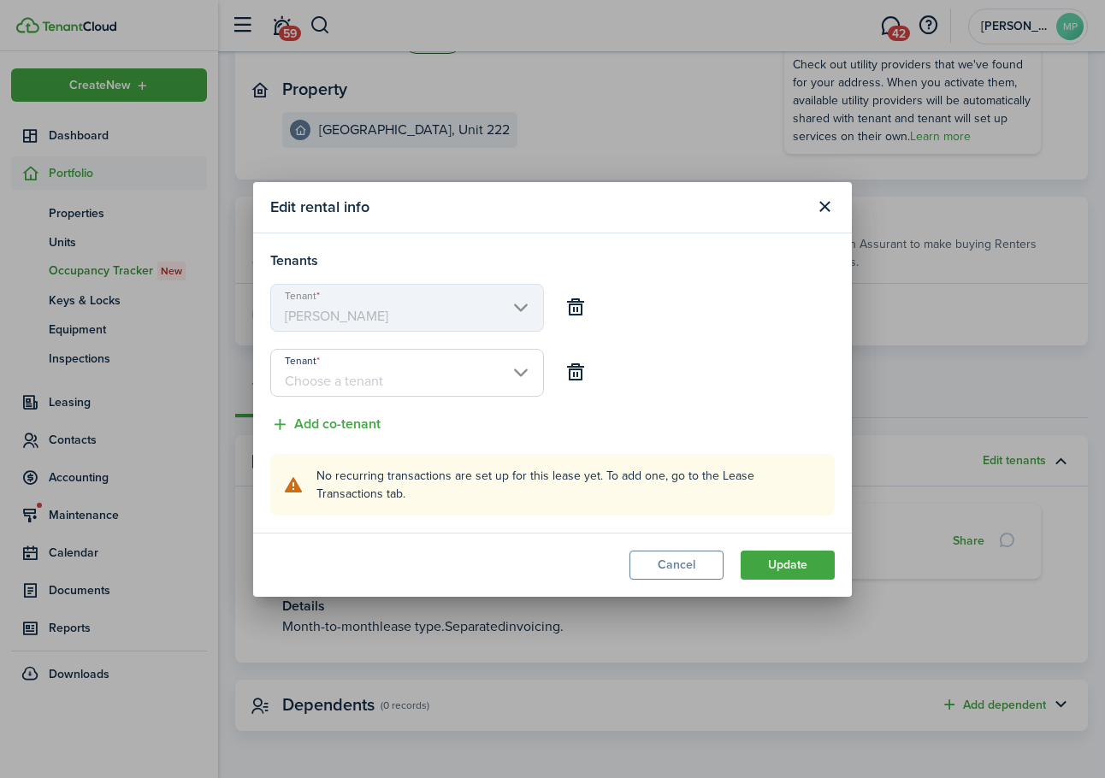
click at [384, 380] on input "Tenant" at bounding box center [407, 373] width 274 height 48
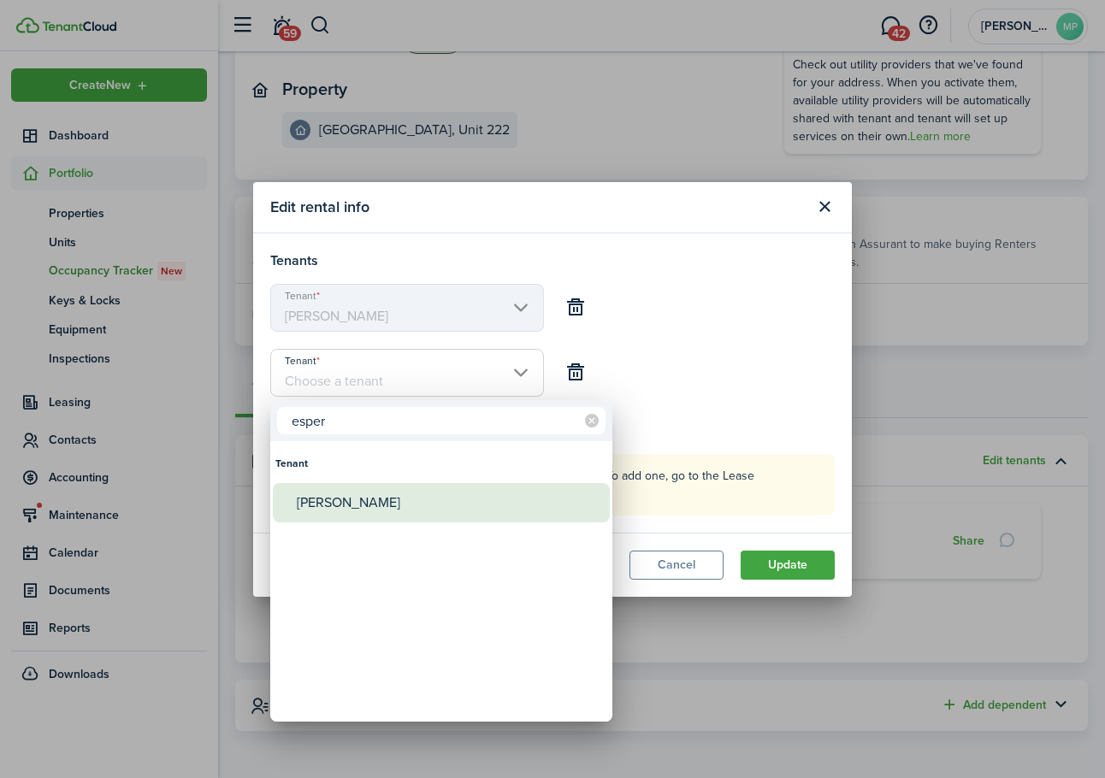
type input "esper"
click at [397, 507] on div "[PERSON_NAME]" at bounding box center [448, 502] width 303 height 39
type input "[PERSON_NAME]"
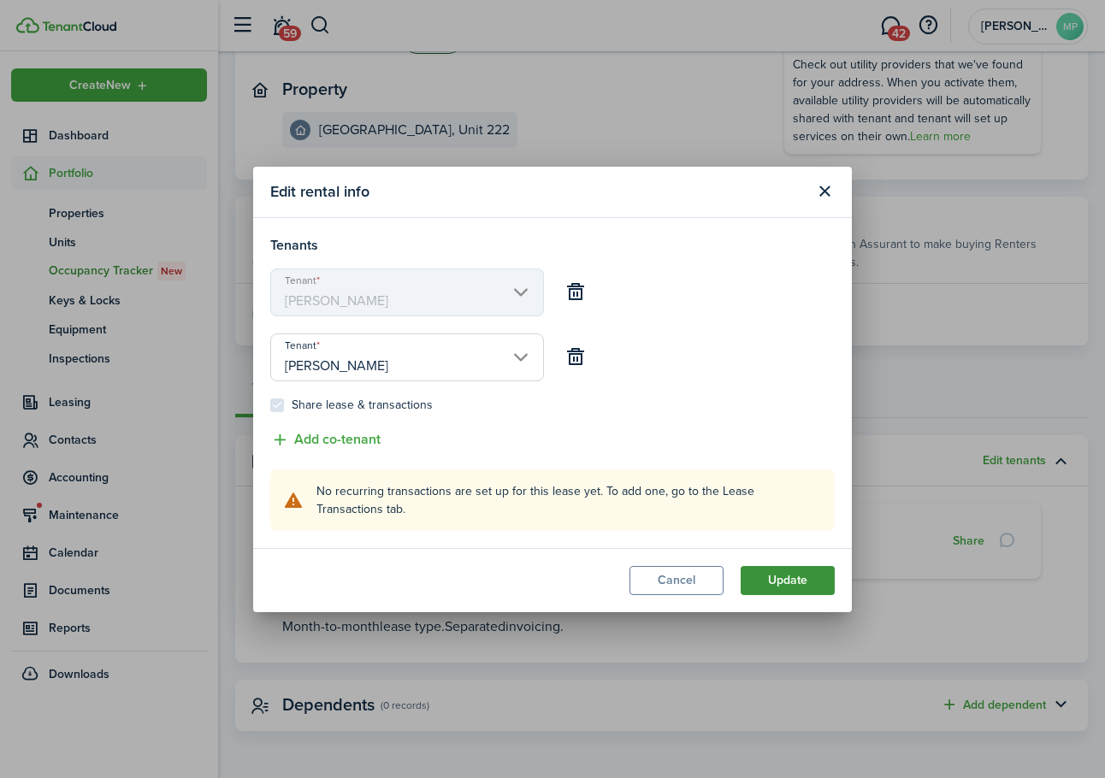
click at [776, 568] on button "Update" at bounding box center [788, 580] width 94 height 29
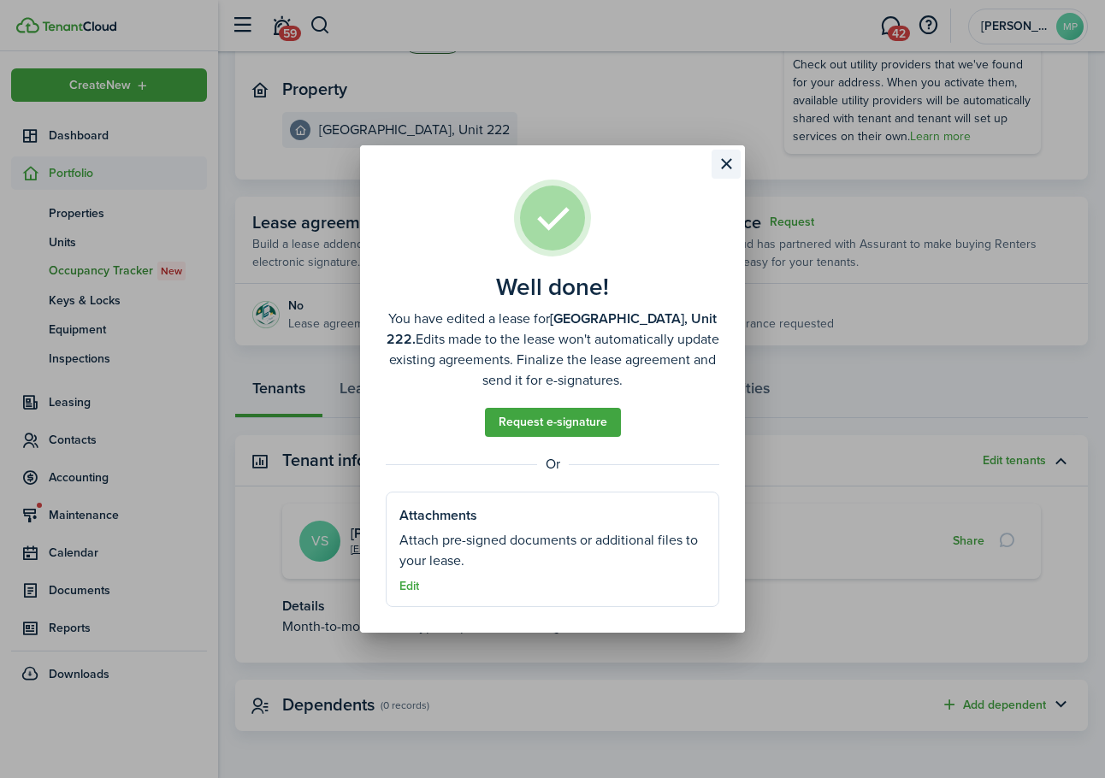
click at [718, 166] on button "Close modal" at bounding box center [725, 164] width 29 height 29
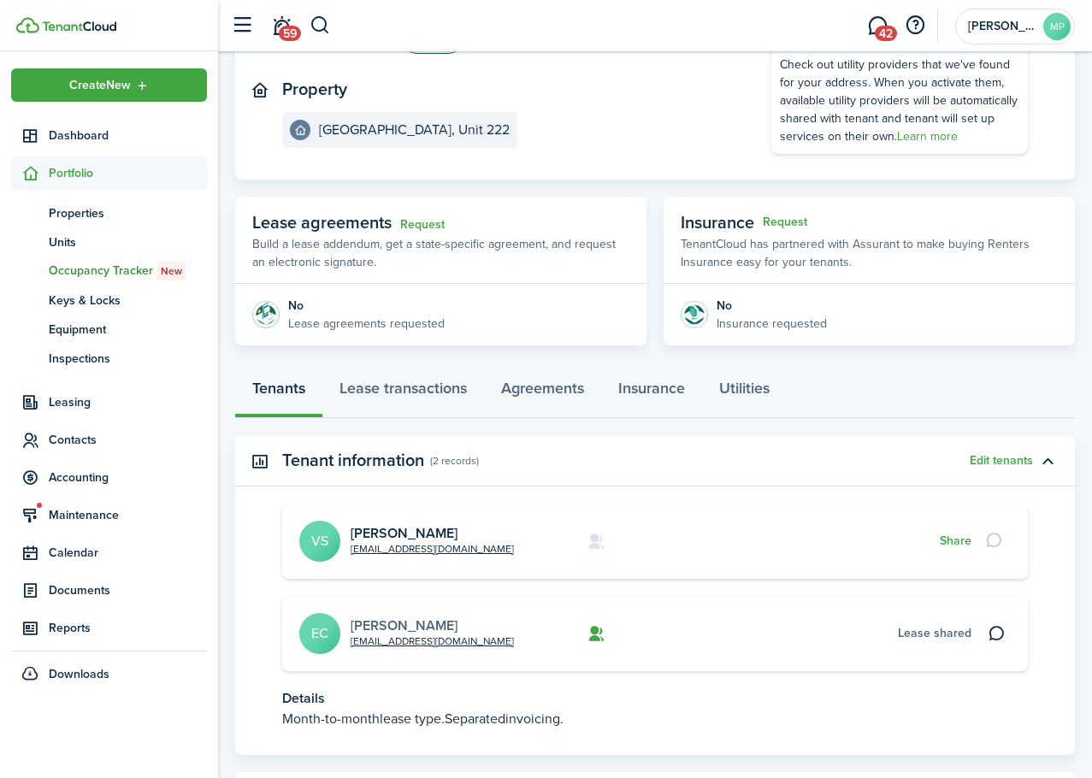
click at [457, 625] on link "[PERSON_NAME]" at bounding box center [404, 626] width 107 height 20
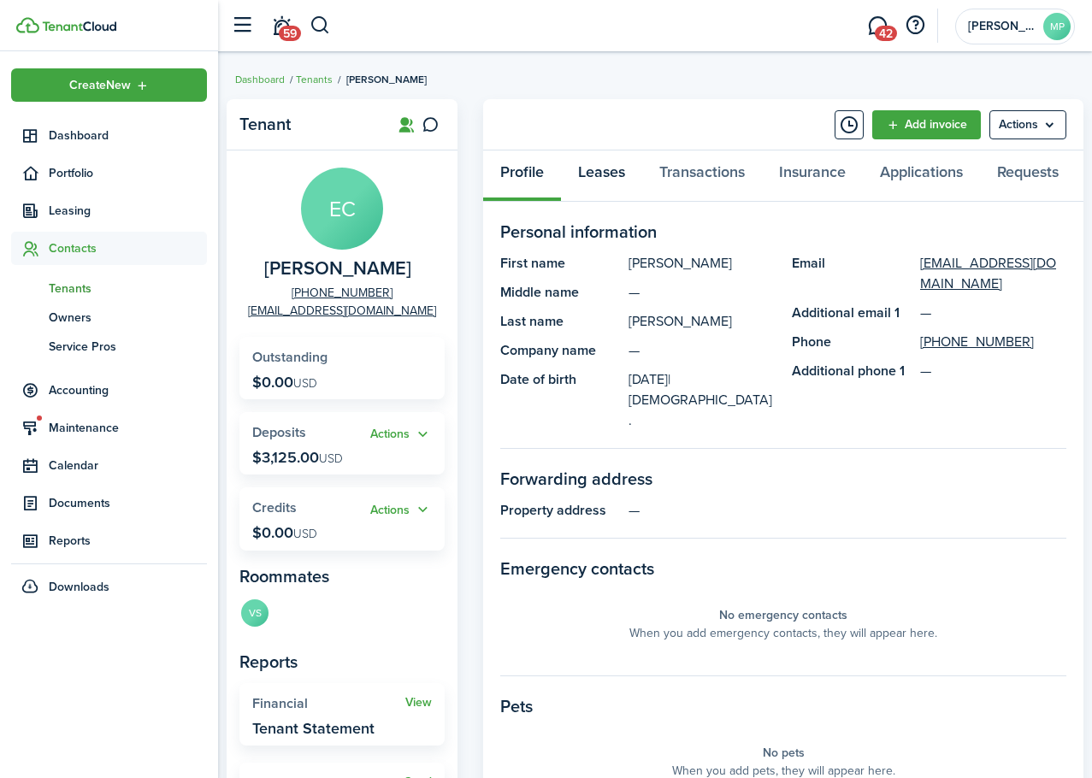
click at [620, 175] on link "Leases" at bounding box center [601, 175] width 81 height 51
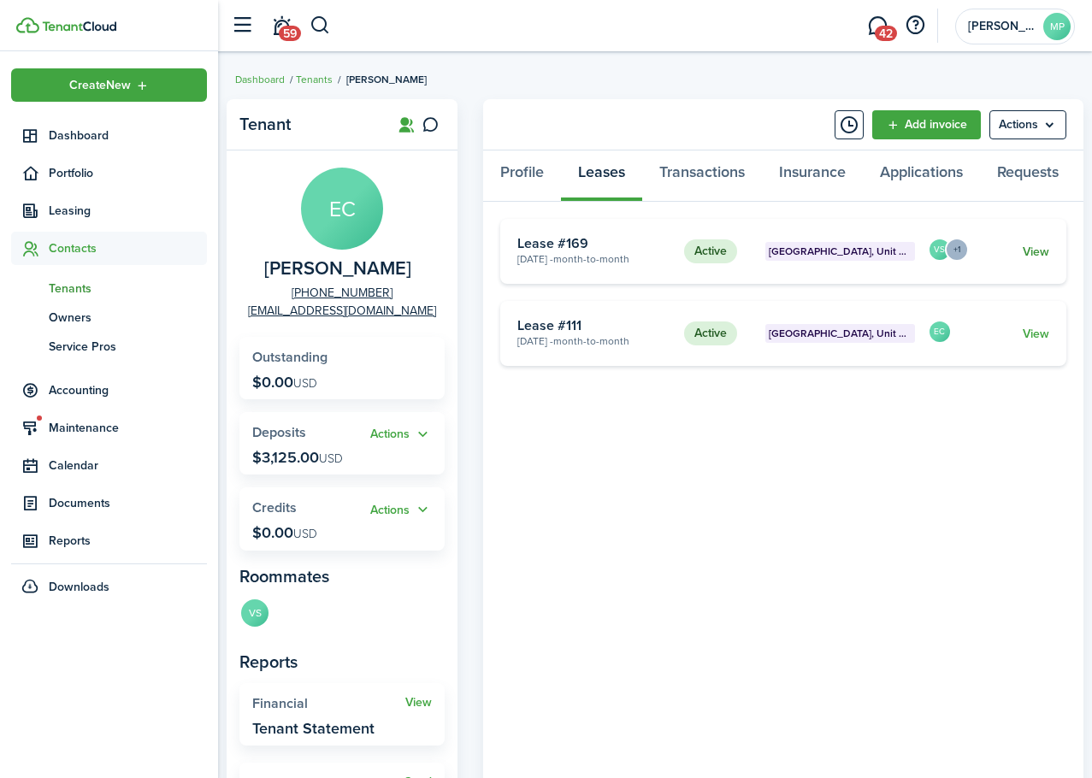
click at [1037, 252] on link "View" at bounding box center [1036, 252] width 27 height 18
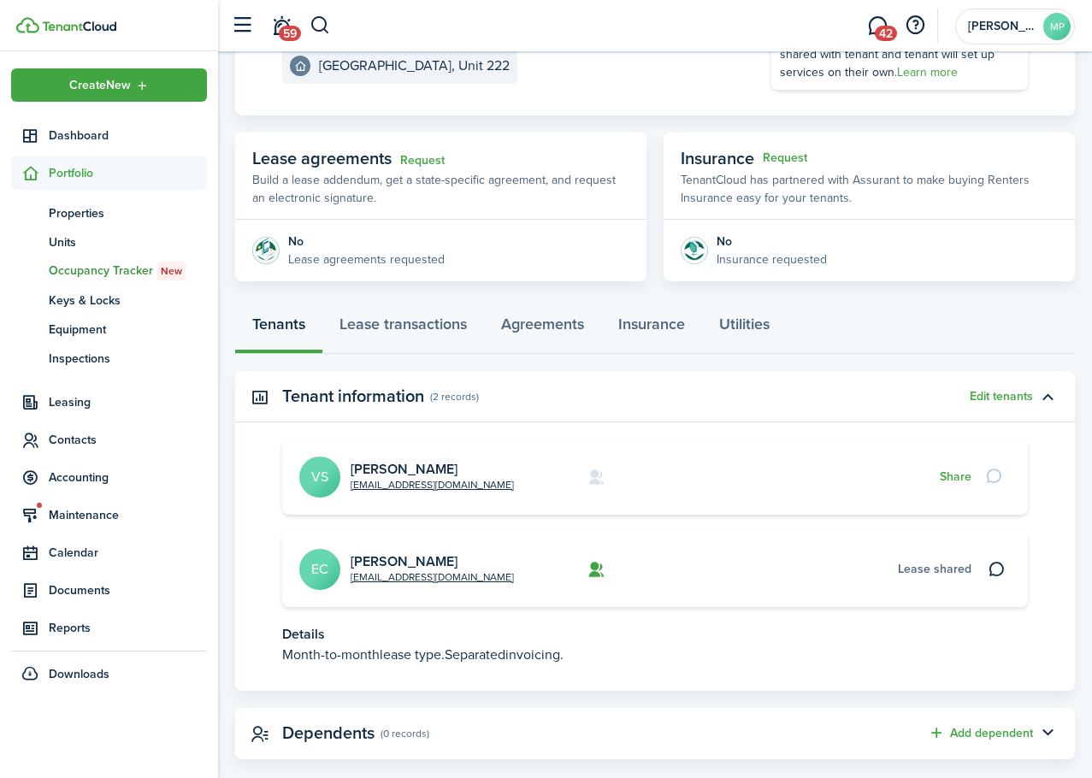
scroll to position [262, 0]
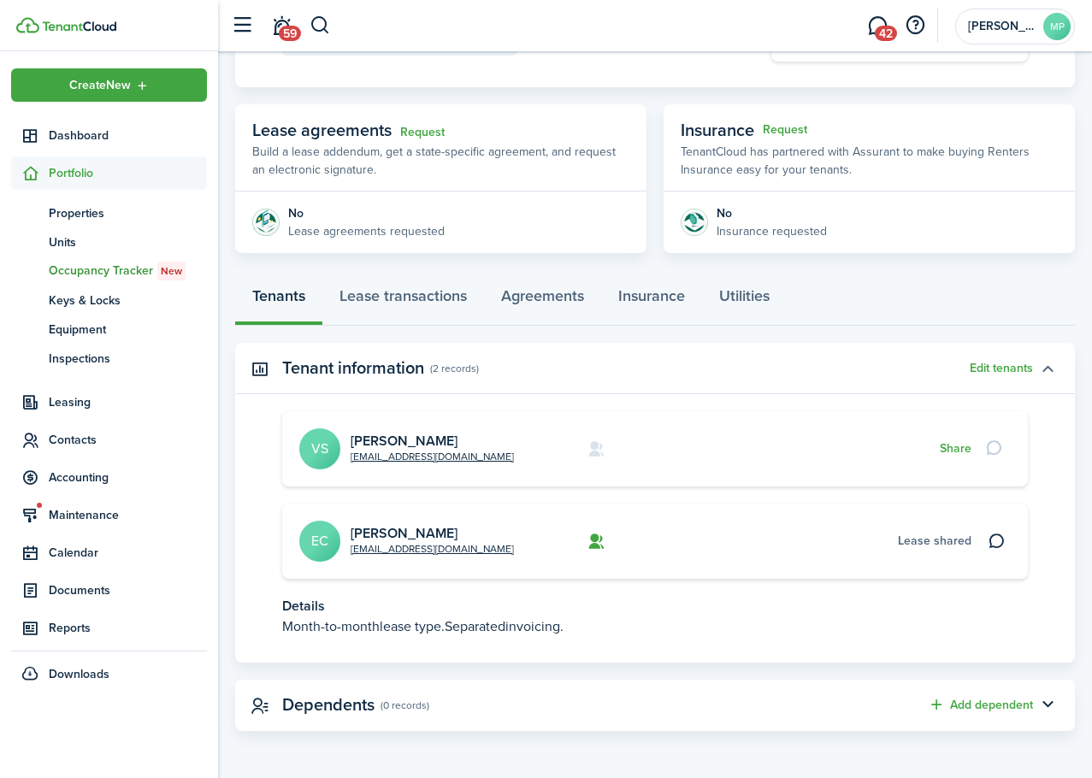
click at [1053, 372] on button "button" at bounding box center [1047, 368] width 29 height 29
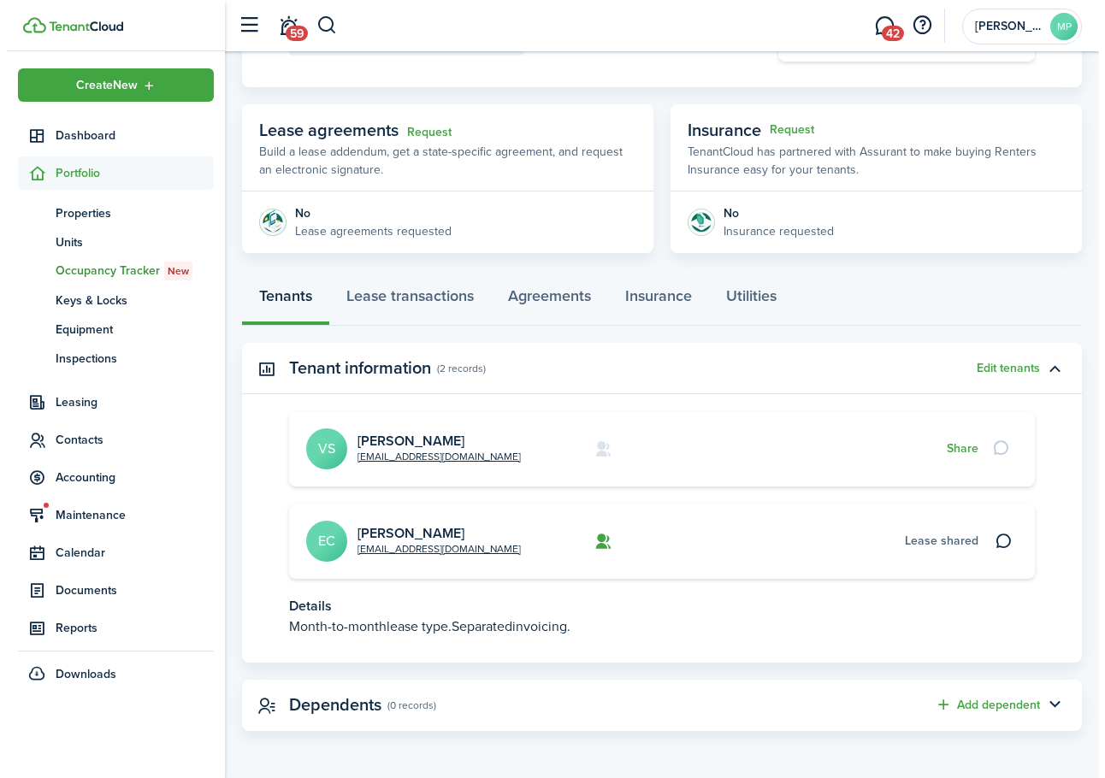
scroll to position [0, 0]
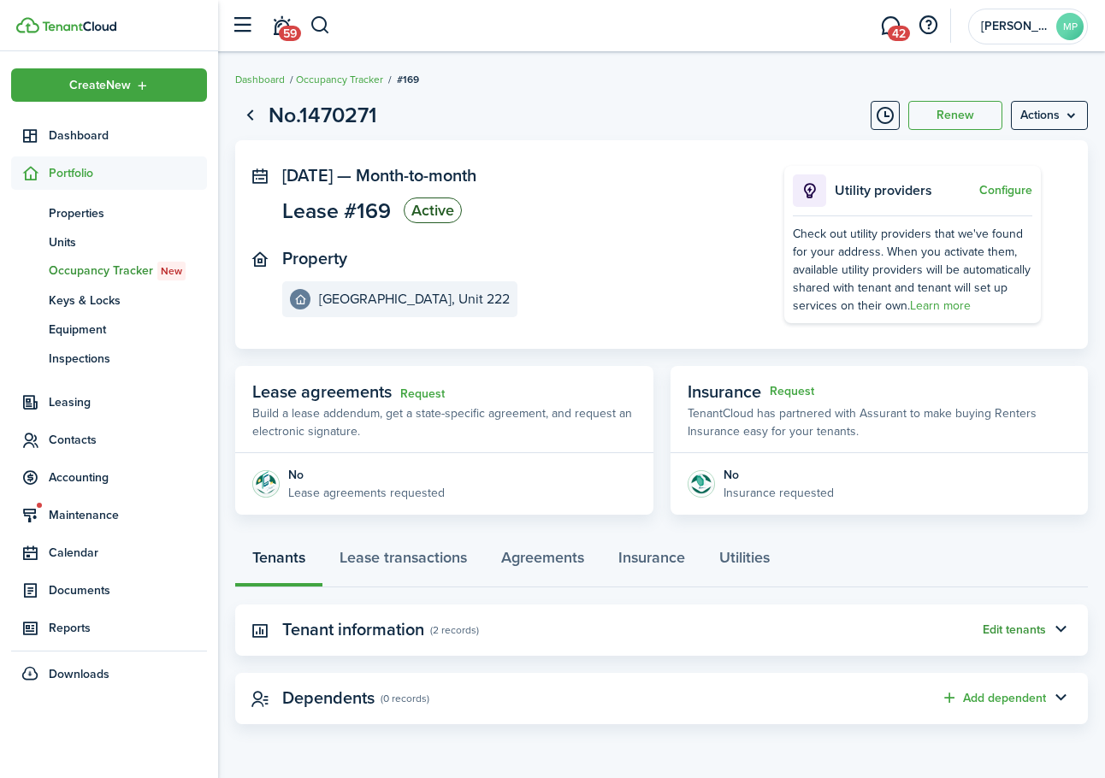
click at [1021, 624] on button "Edit tenants" at bounding box center [1013, 630] width 63 height 14
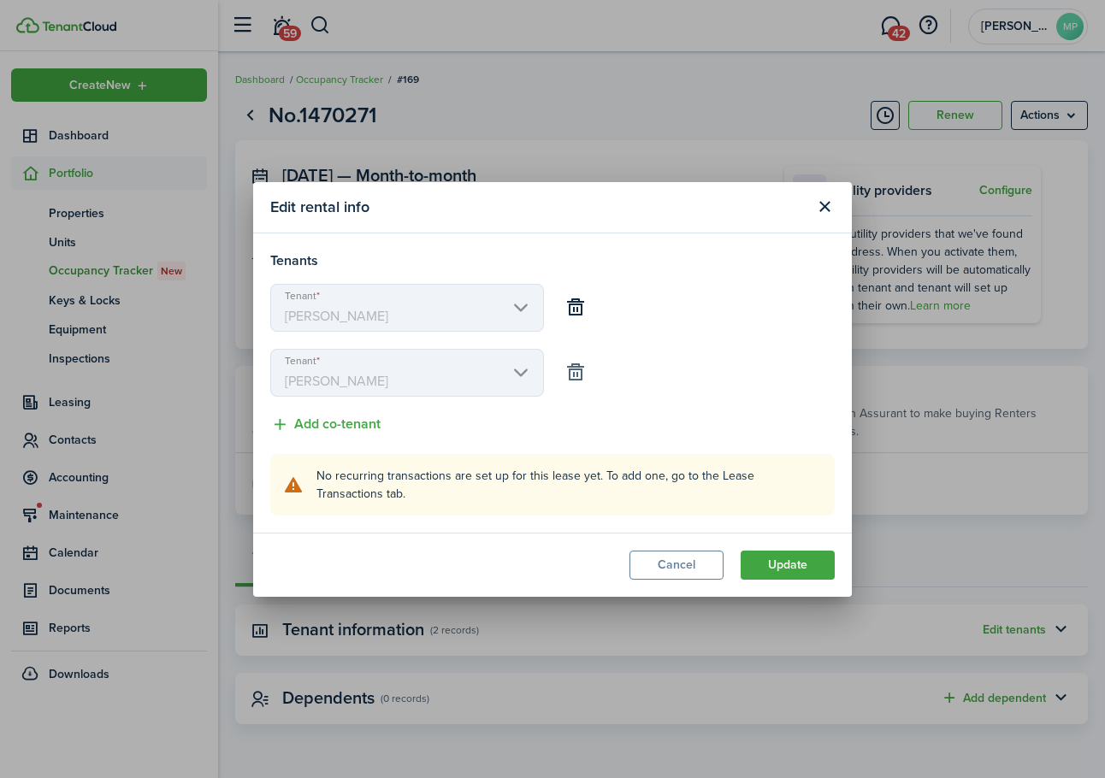
click at [576, 369] on button "button" at bounding box center [575, 372] width 29 height 29
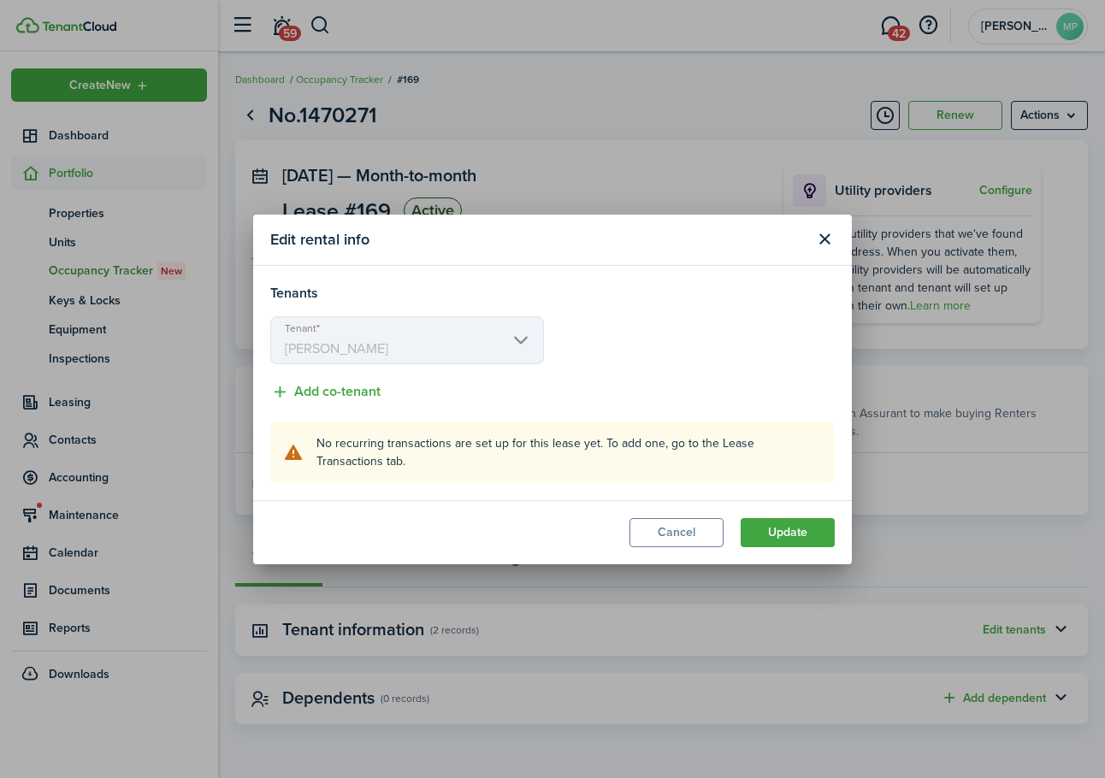
click at [521, 343] on mbsc-scroller "Tenant [PERSON_NAME]" at bounding box center [407, 340] width 274 height 48
click at [798, 525] on button "Update" at bounding box center [788, 532] width 94 height 29
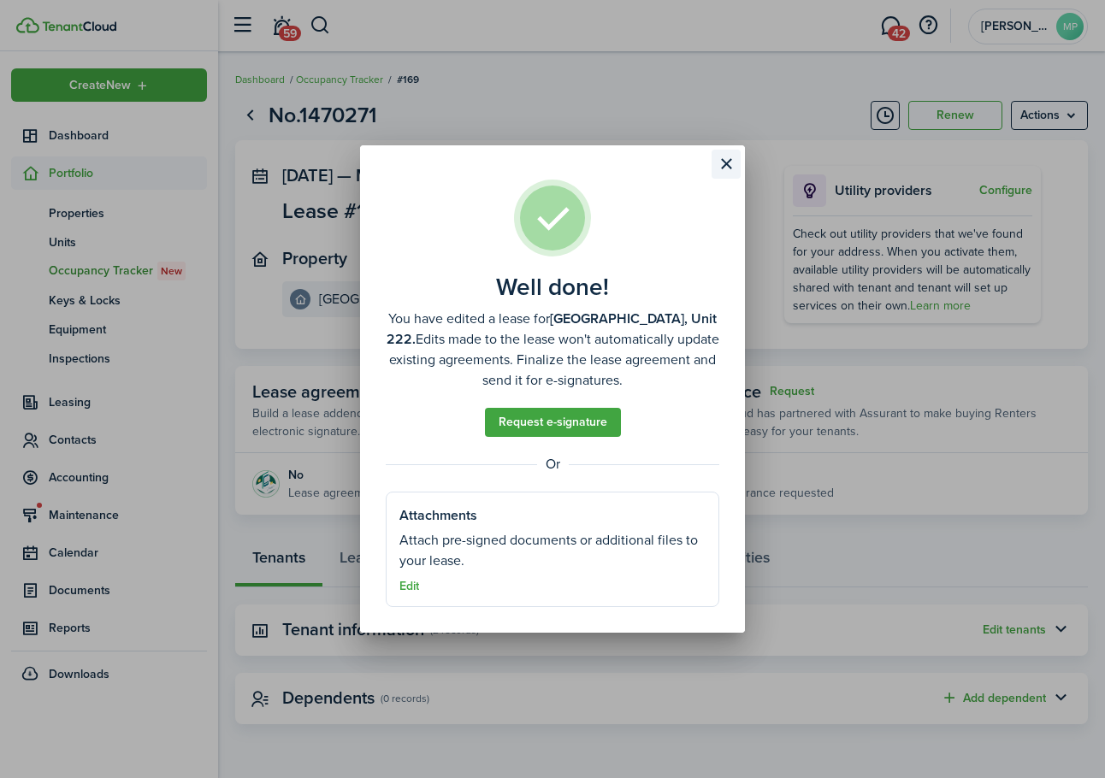
click at [729, 160] on button "Close modal" at bounding box center [725, 164] width 29 height 29
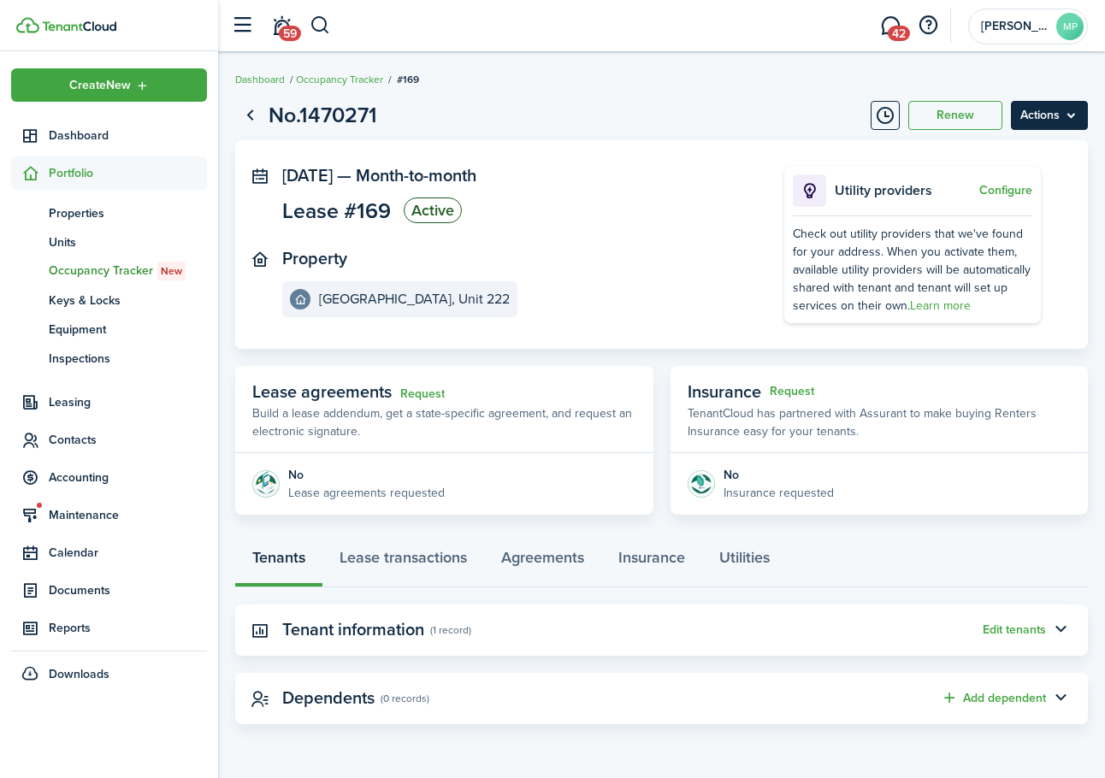
click at [1065, 115] on menu-btn "Actions" at bounding box center [1049, 115] width 77 height 29
